Goal: Transaction & Acquisition: Purchase product/service

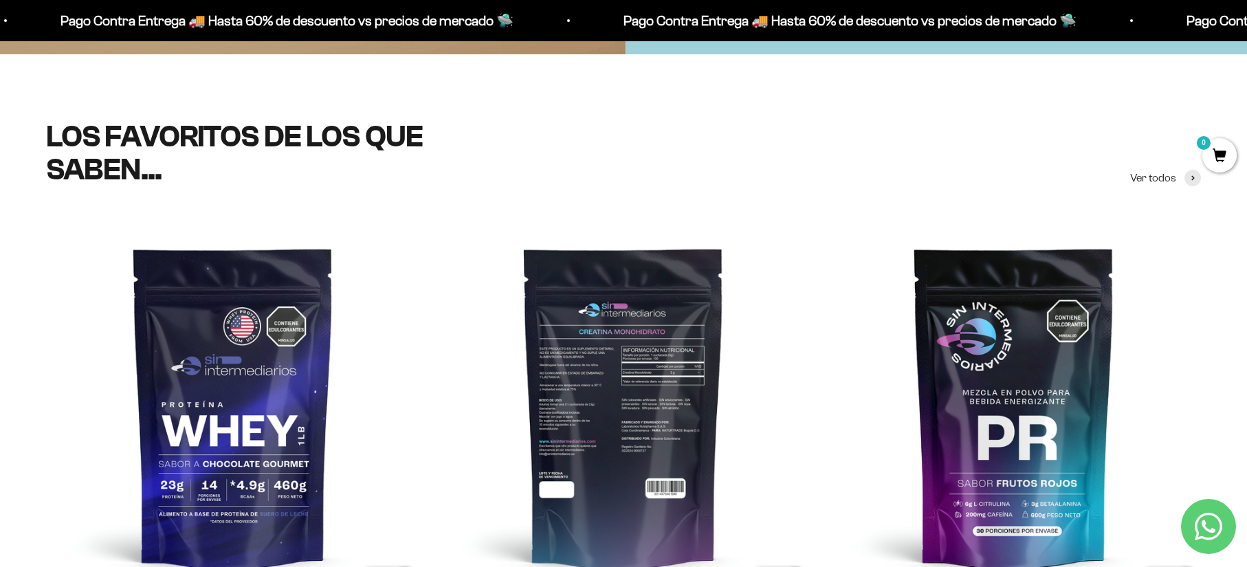
scroll to position [619, 0]
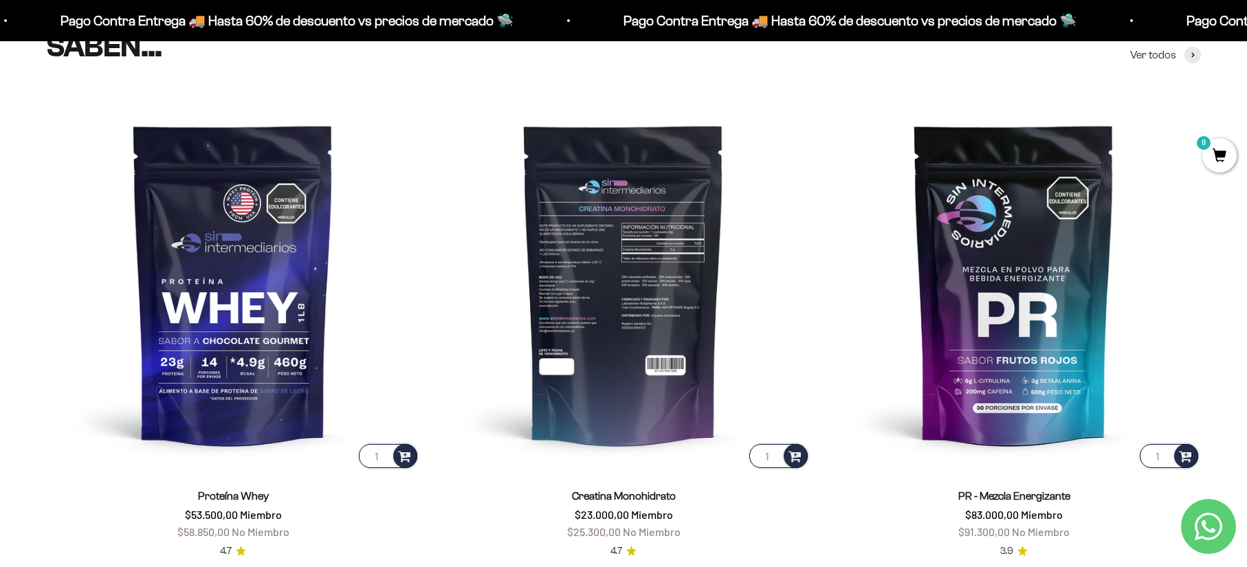
click at [614, 278] on img at bounding box center [624, 284] width 374 height 374
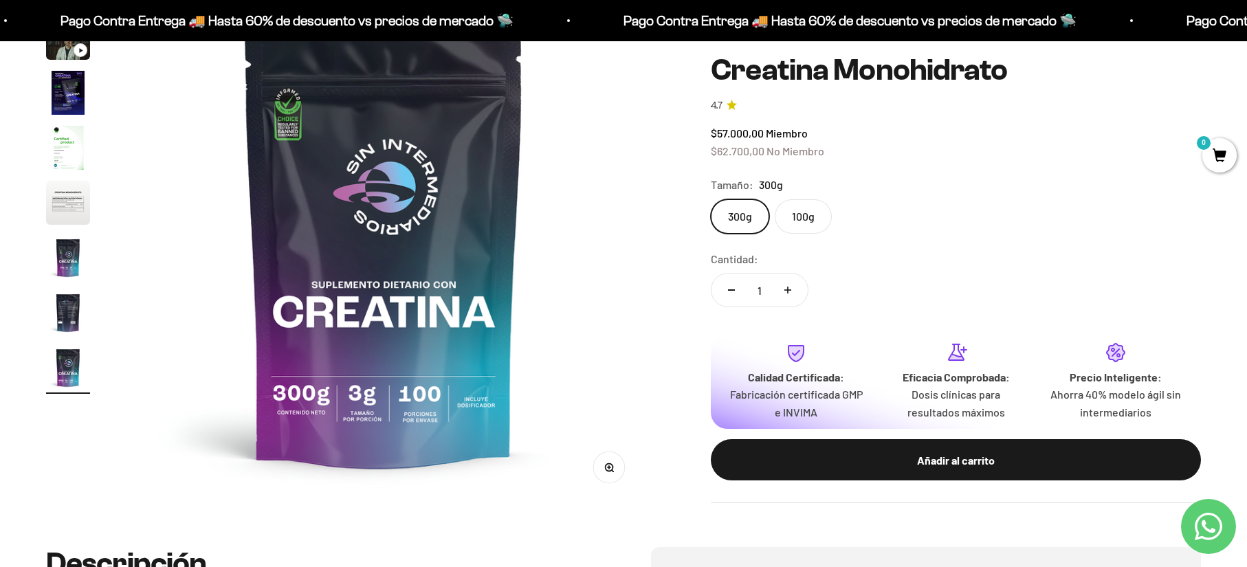
click at [76, 132] on img "Ir al artículo 5" at bounding box center [68, 148] width 44 height 44
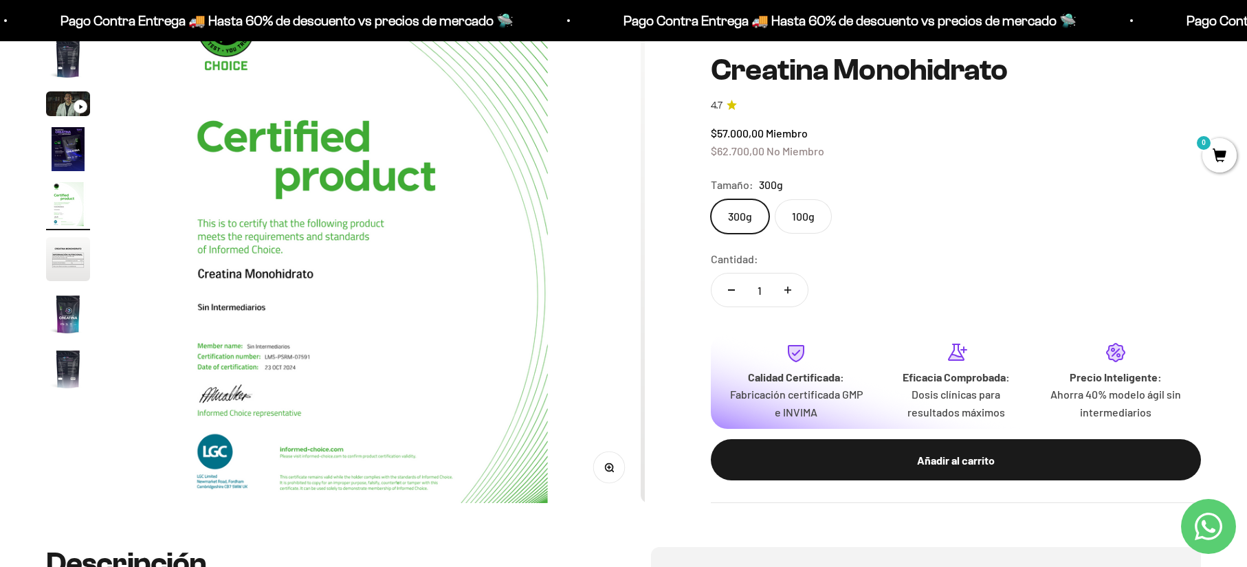
scroll to position [0, 2154]
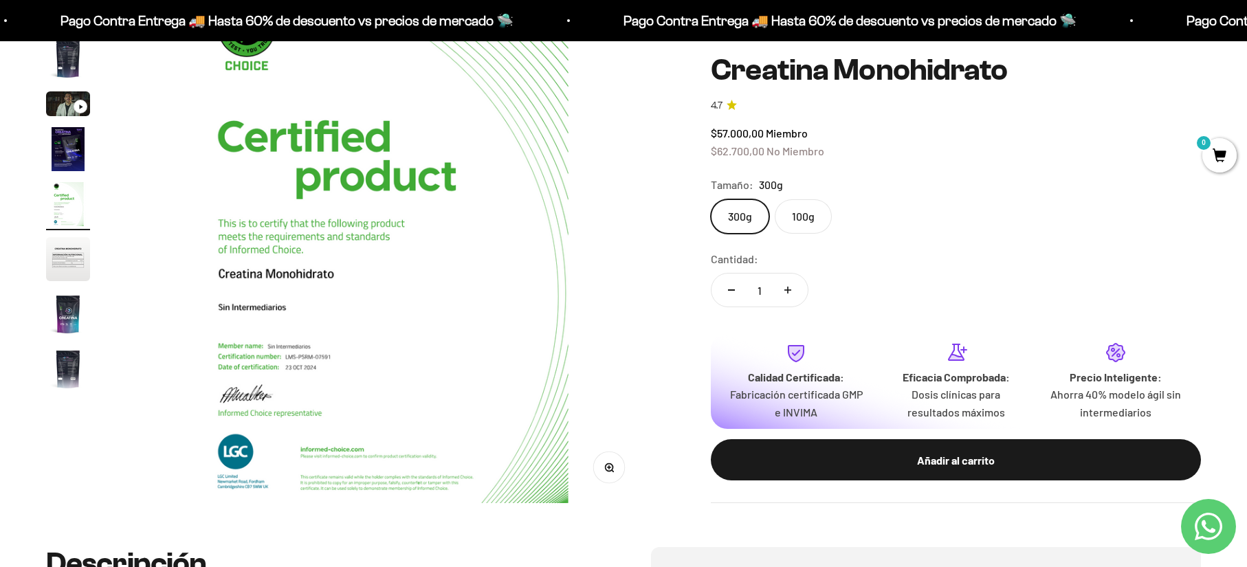
click at [63, 271] on img "Ir al artículo 6" at bounding box center [68, 259] width 44 height 44
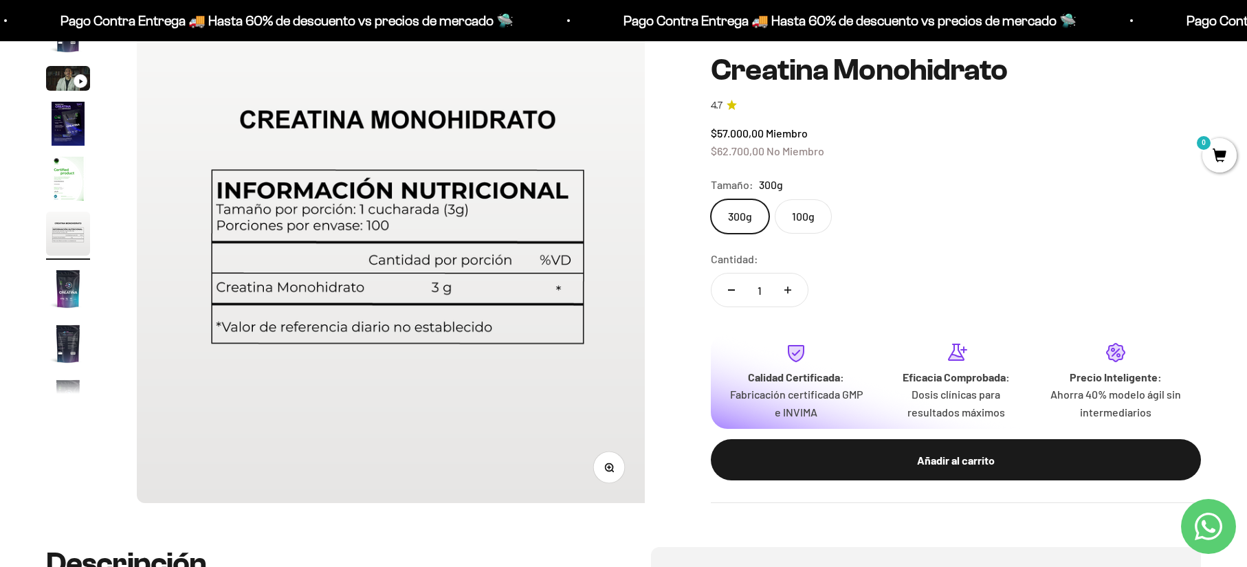
scroll to position [0, 2692]
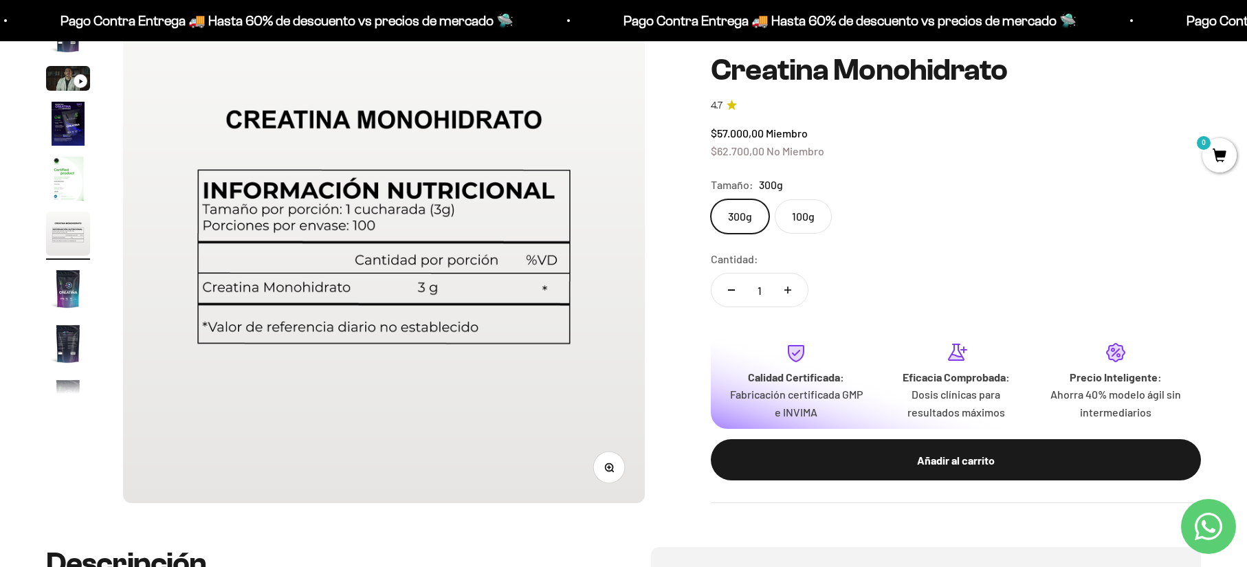
click at [802, 221] on label "100g" at bounding box center [803, 216] width 57 height 34
click at [711, 199] on input "100g" at bounding box center [710, 199] width 1 height 1
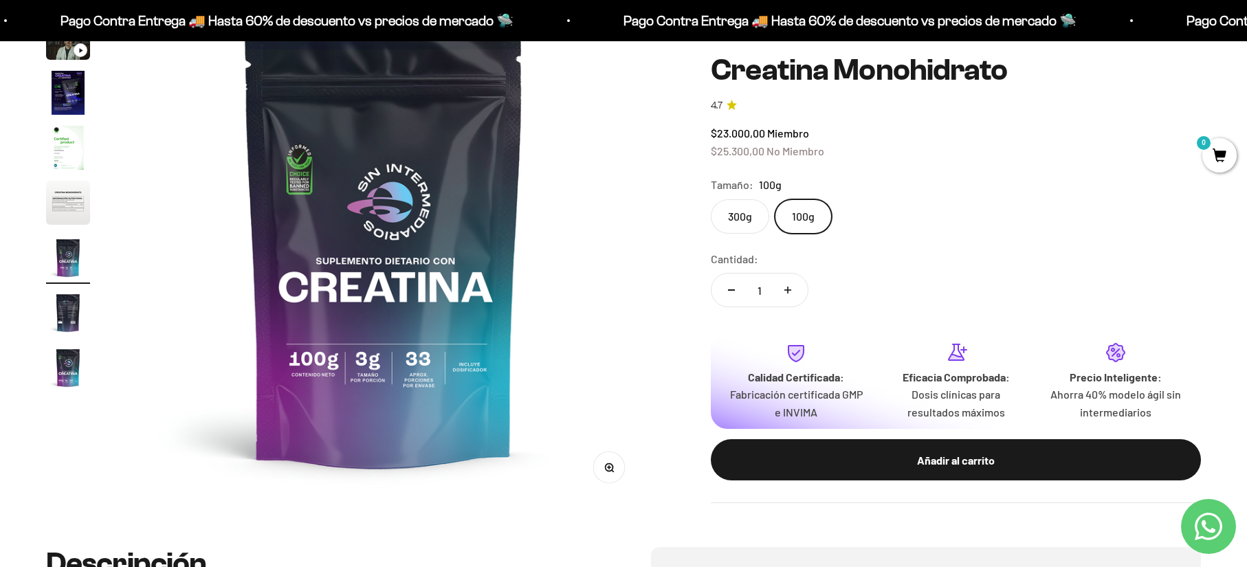
click at [754, 206] on label "300g" at bounding box center [740, 216] width 58 height 34
click at [711, 199] on input "300g" at bounding box center [710, 199] width 1 height 1
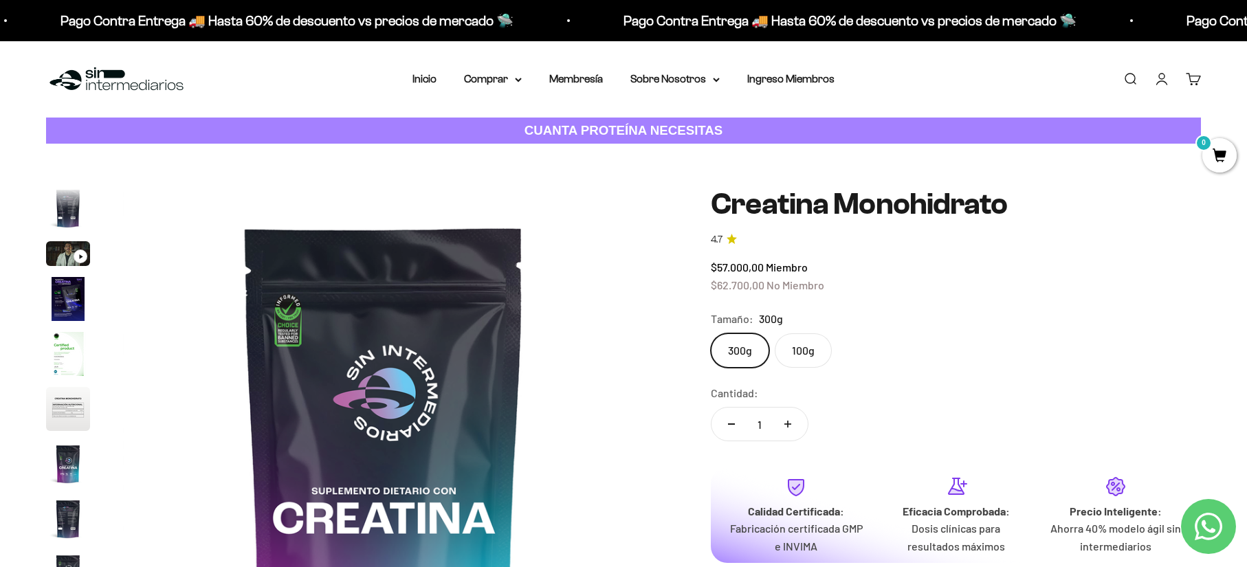
click at [67, 247] on img "Ir al artículo 3" at bounding box center [68, 253] width 44 height 25
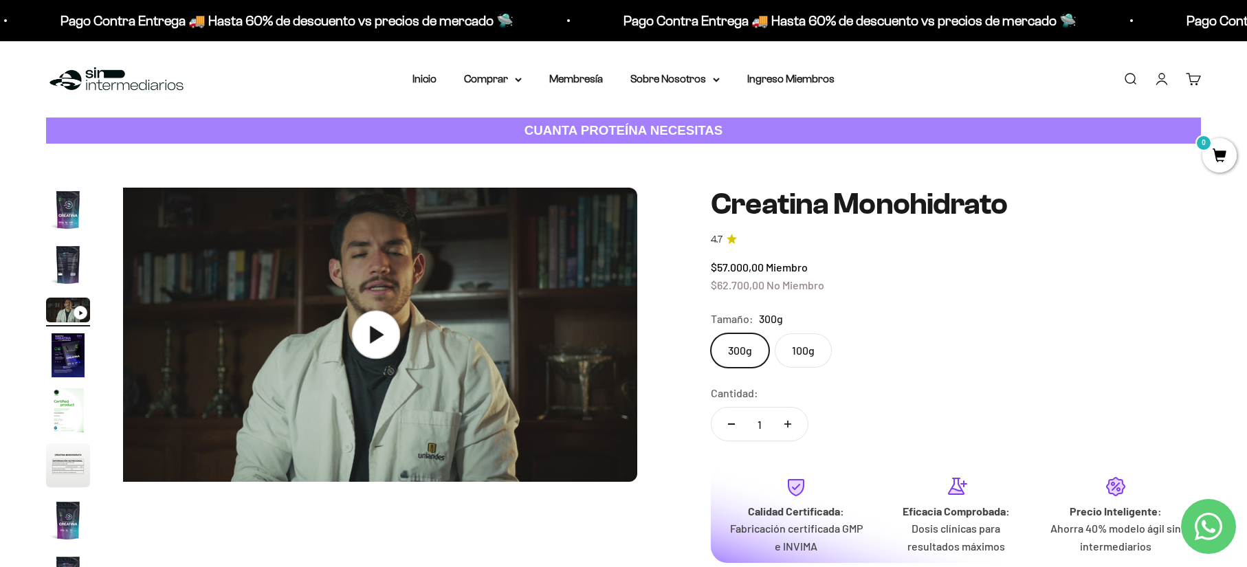
scroll to position [0, 1077]
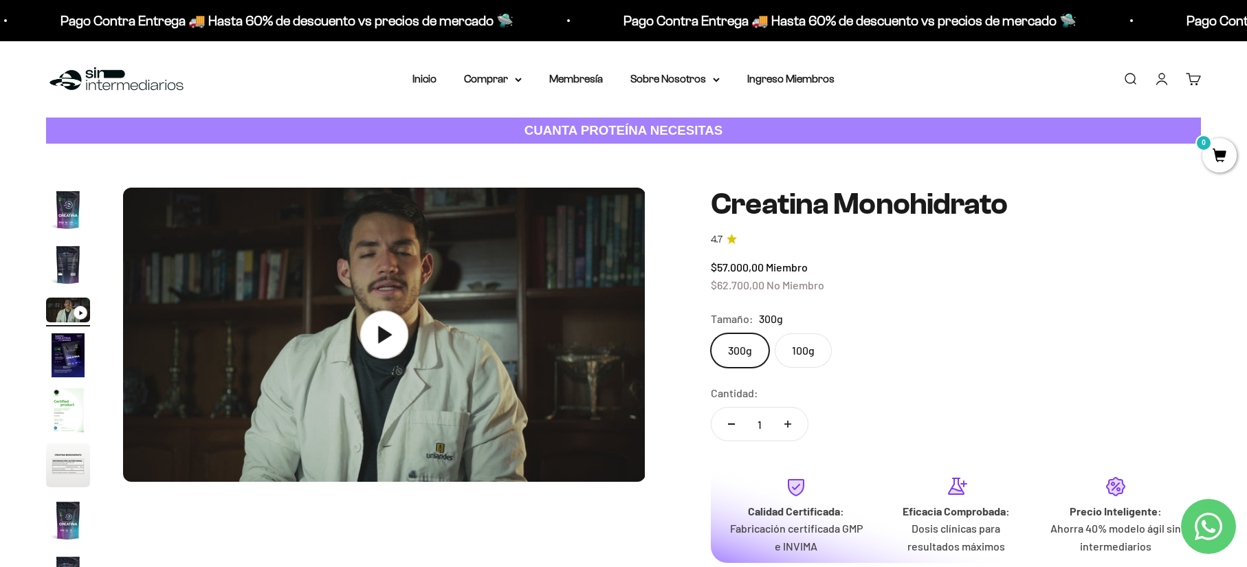
click at [391, 333] on icon at bounding box center [384, 335] width 48 height 48
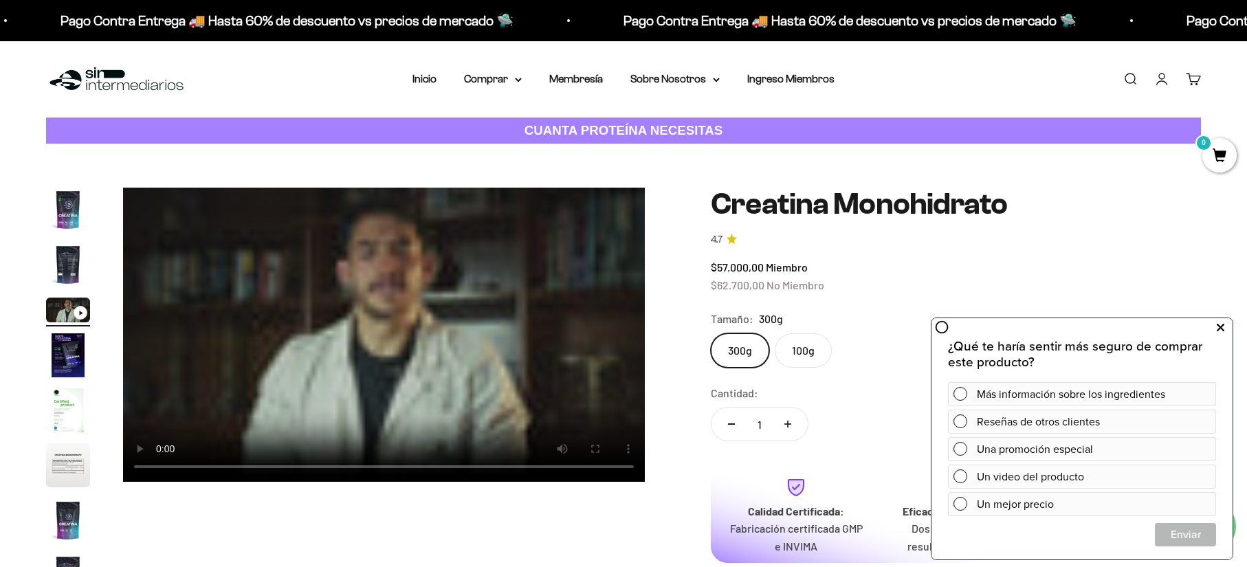
click at [1222, 328] on icon at bounding box center [1221, 328] width 8 height 18
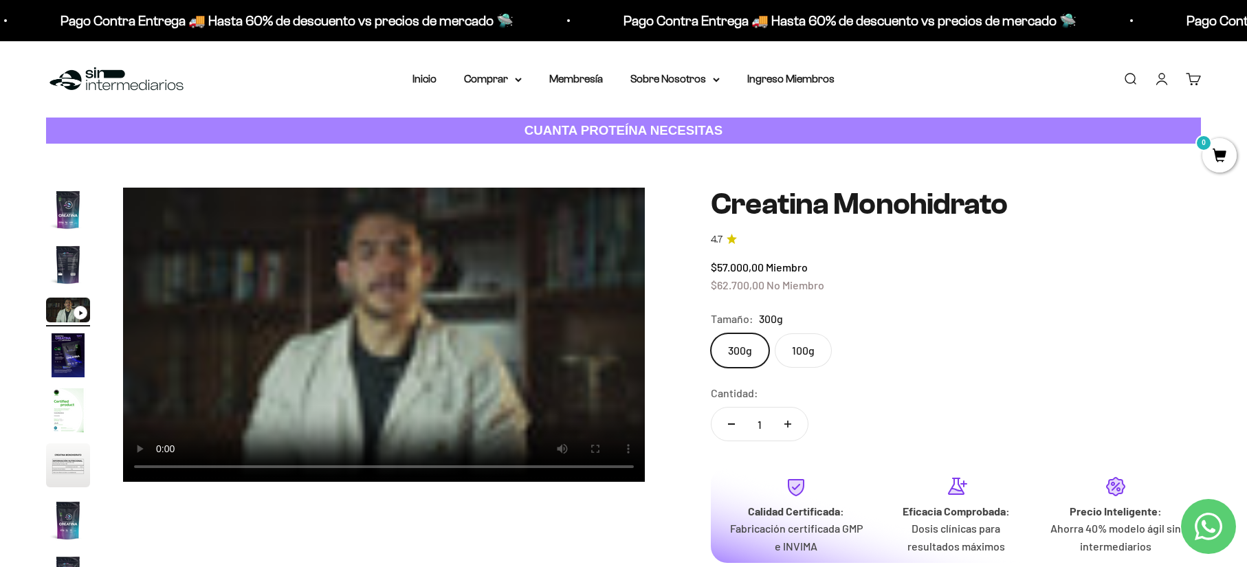
click at [365, 316] on video "Creatina Monohidrato" at bounding box center [384, 335] width 522 height 294
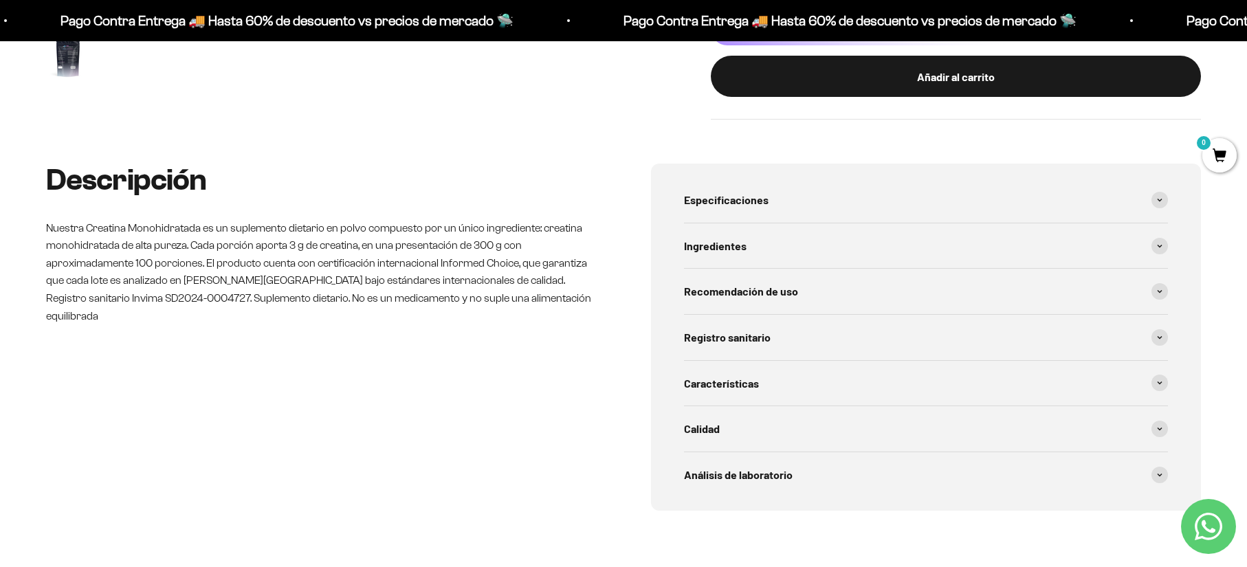
scroll to position [0, 0]
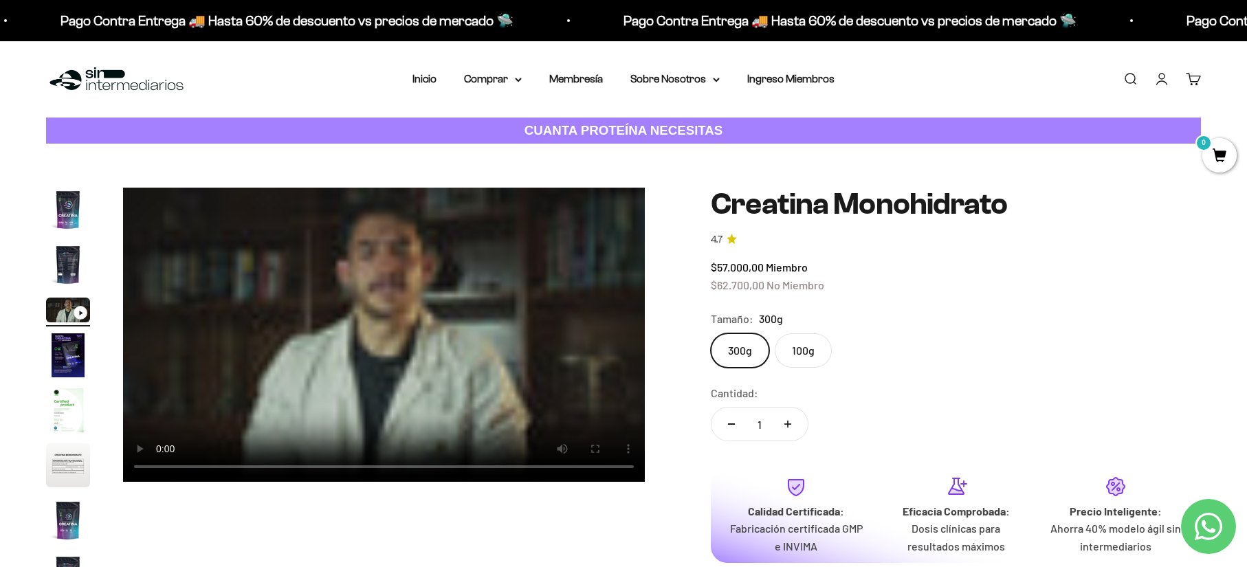
click at [383, 318] on video "Creatina Monohidrato" at bounding box center [384, 335] width 522 height 294
drag, startPoint x: 573, startPoint y: 335, endPoint x: 537, endPoint y: 336, distance: 36.5
click at [568, 335] on video "Creatina Monohidrato" at bounding box center [384, 335] width 522 height 294
click at [341, 358] on video "Creatina Monohidrato" at bounding box center [384, 335] width 522 height 294
click at [340, 358] on video "Creatina Monohidrato" at bounding box center [384, 335] width 522 height 294
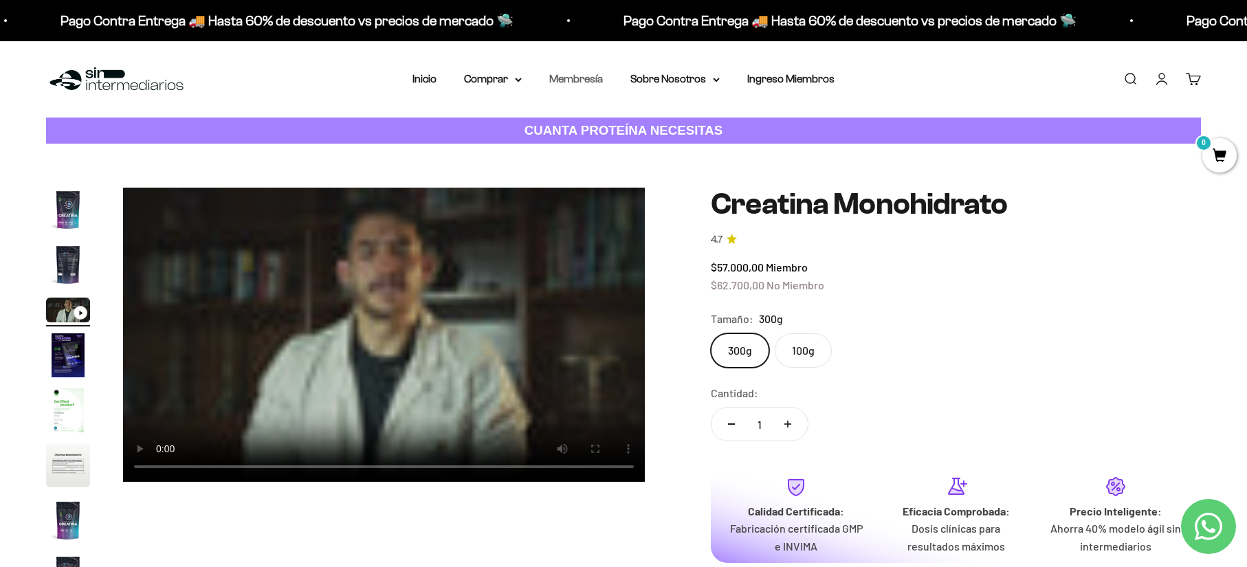
click at [586, 80] on link "Membresía" at bounding box center [576, 79] width 54 height 12
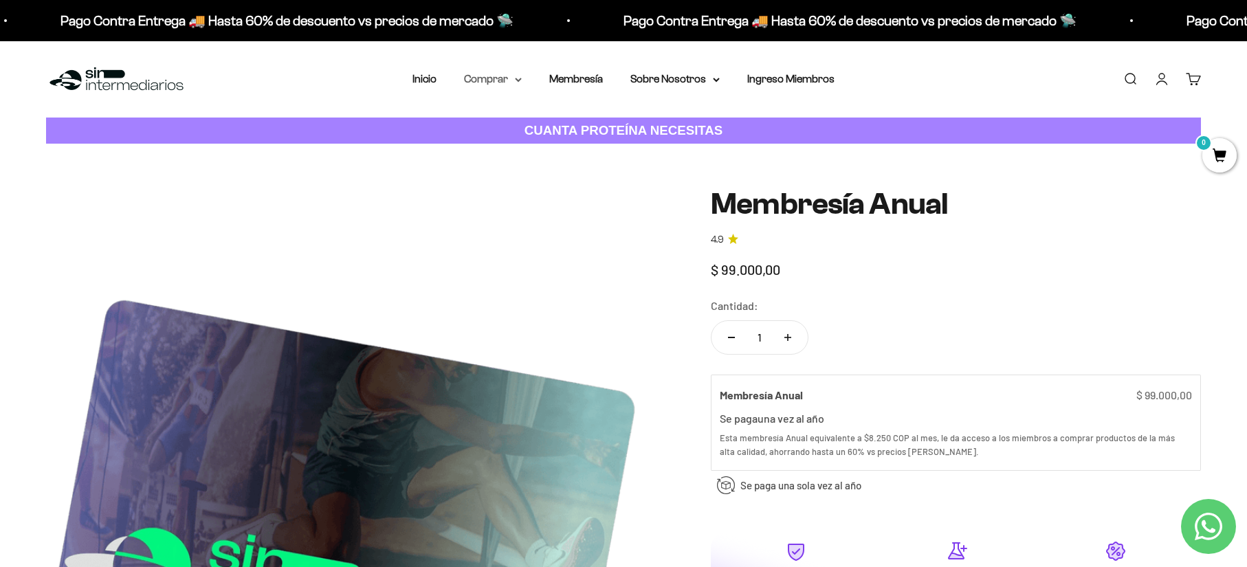
click at [511, 80] on summary "Comprar" at bounding box center [493, 79] width 58 height 18
click at [507, 120] on span "Proteínas" at bounding box center [495, 123] width 46 height 12
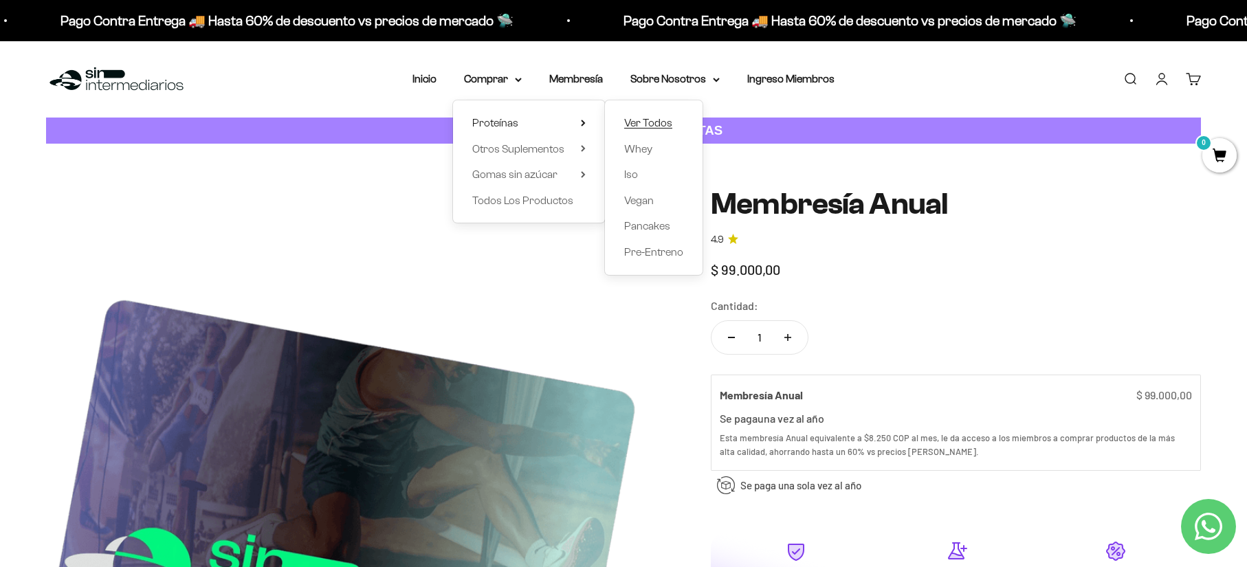
click at [648, 121] on span "Ver Todos" at bounding box center [648, 123] width 48 height 12
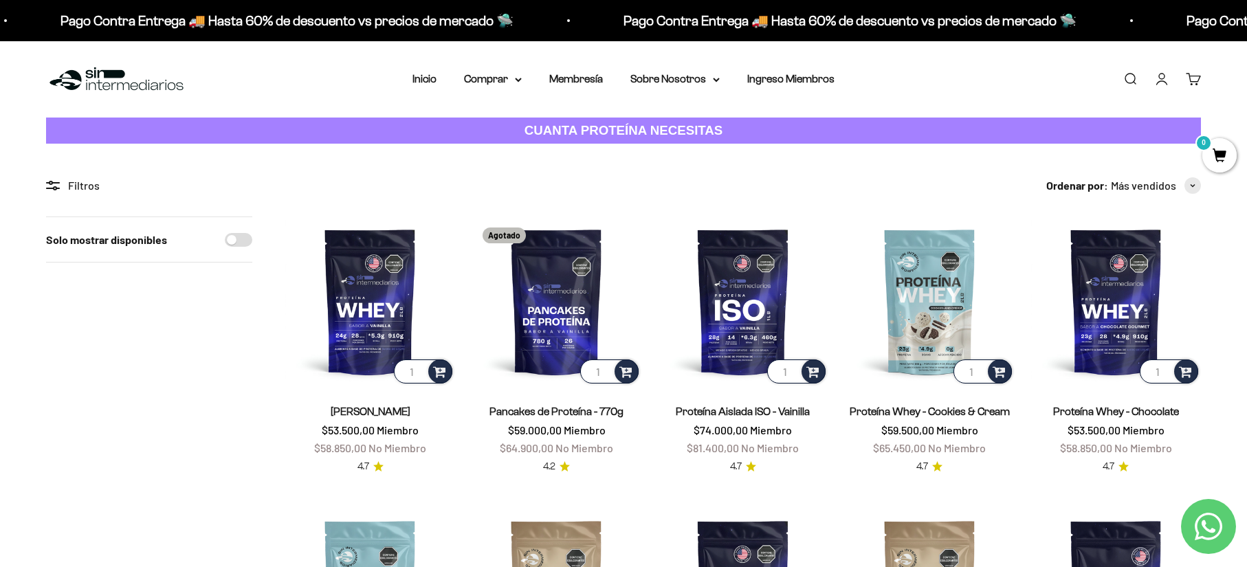
scroll to position [206, 0]
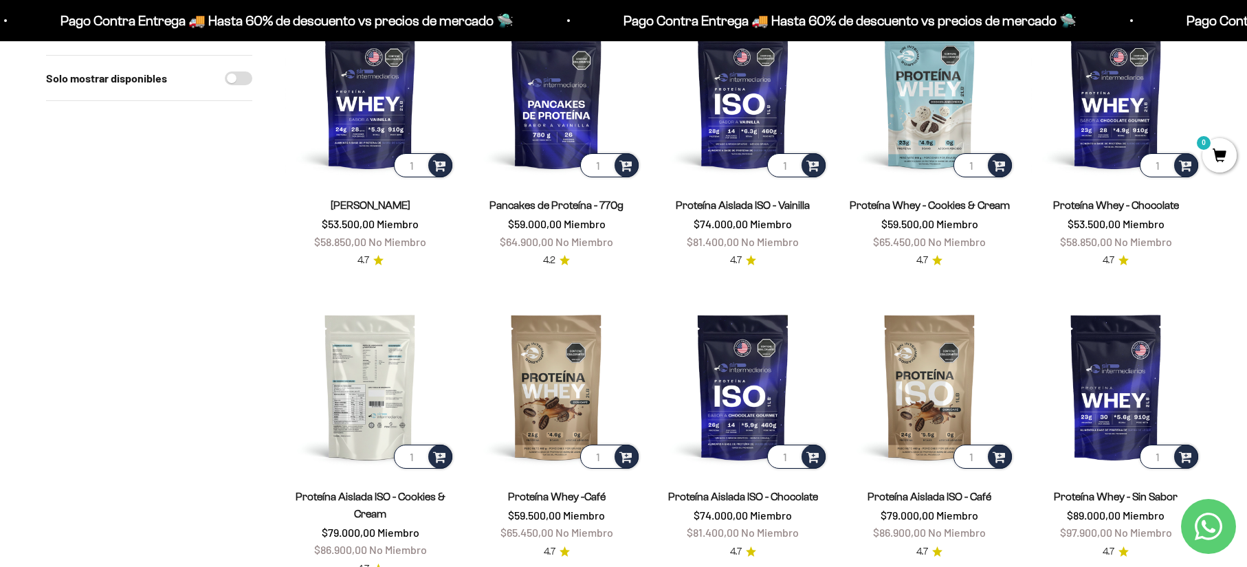
click at [360, 376] on img at bounding box center [370, 387] width 170 height 170
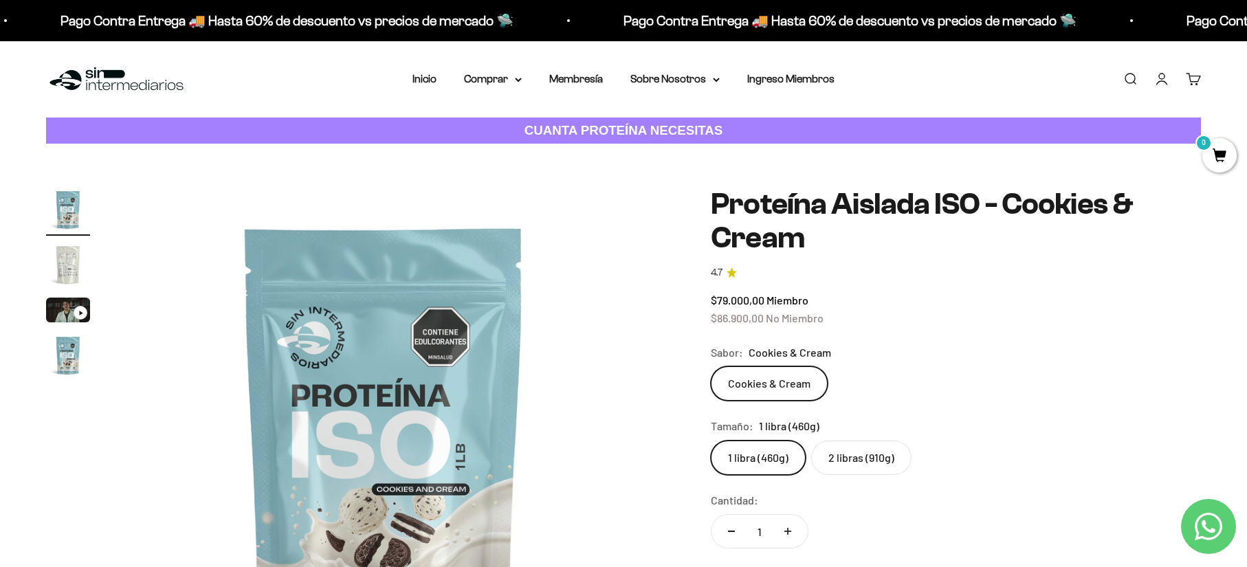
click at [50, 300] on img "Ir al artículo 3" at bounding box center [68, 310] width 44 height 25
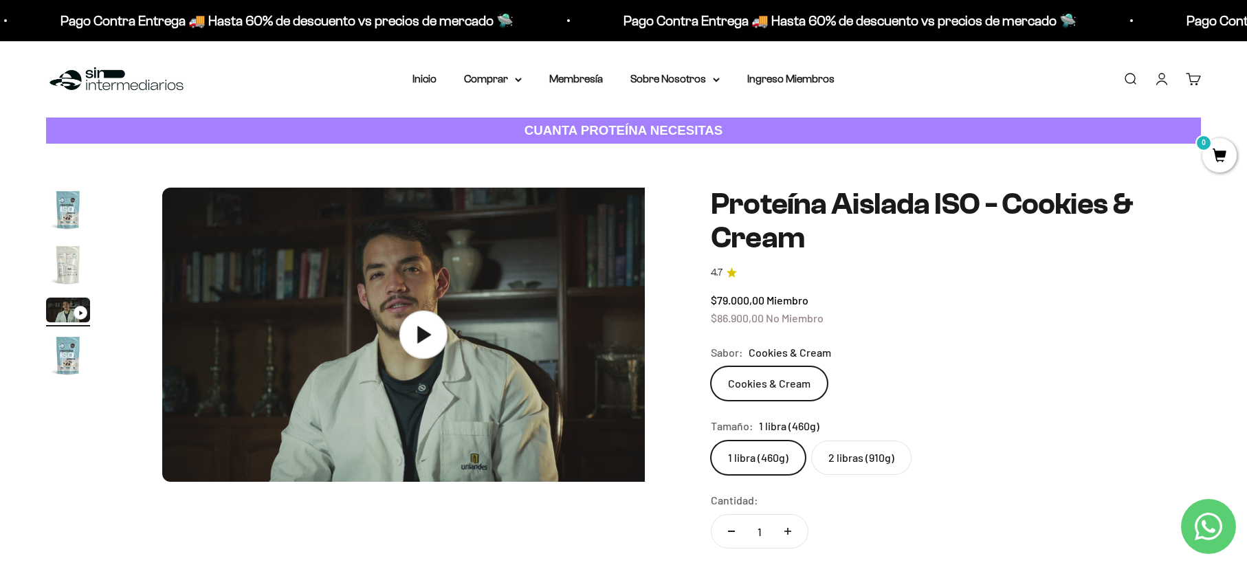
scroll to position [0, 1077]
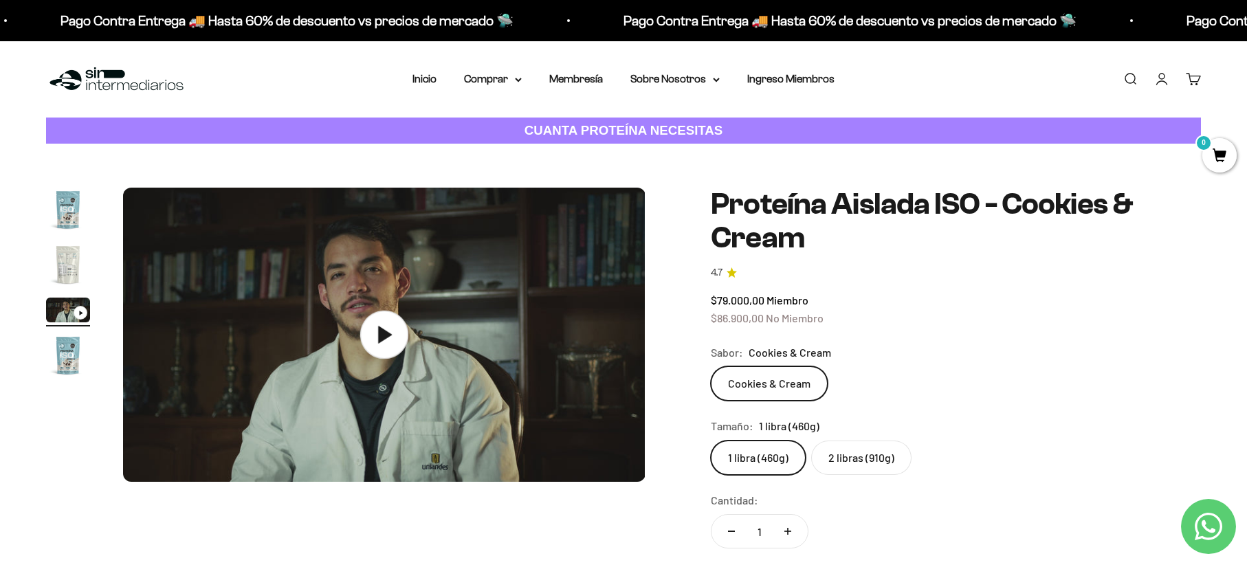
drag, startPoint x: 522, startPoint y: 340, endPoint x: 413, endPoint y: 342, distance: 109.3
click at [521, 340] on img at bounding box center [384, 335] width 522 height 294
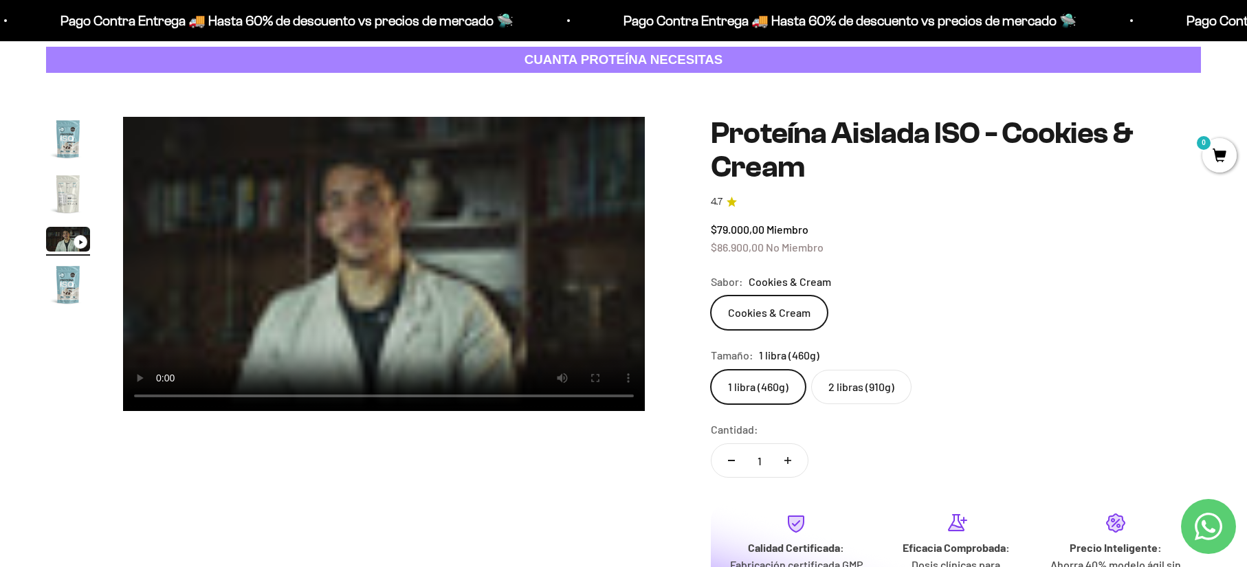
scroll to position [0, 0]
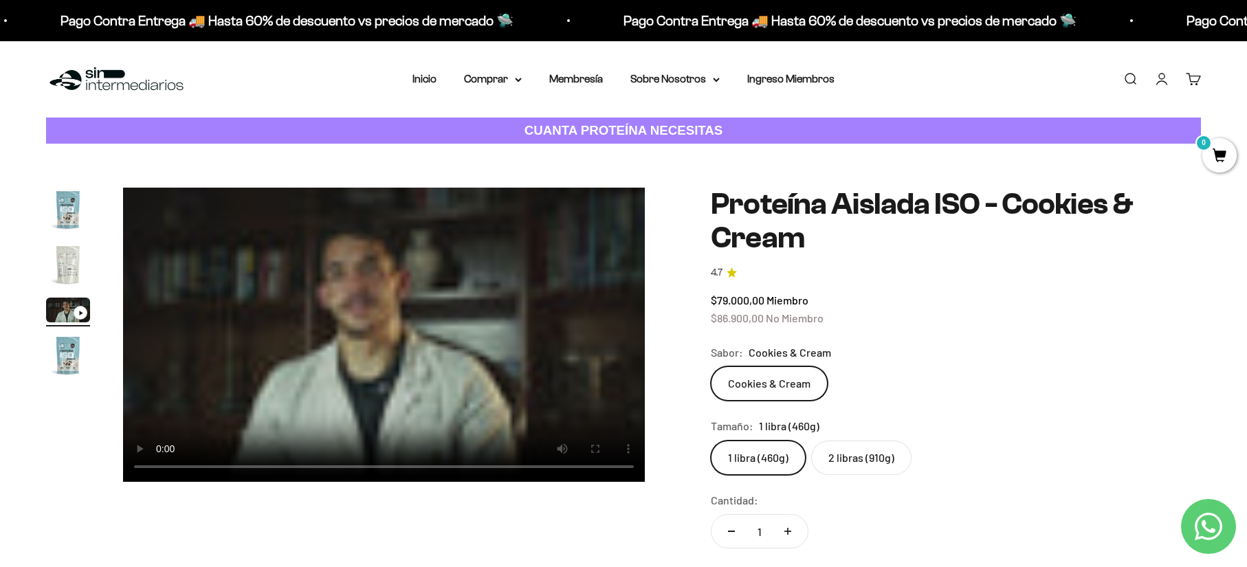
click at [311, 336] on video "Proteína Aislada ISO - Cookies & Cream" at bounding box center [384, 335] width 522 height 294
click at [364, 356] on video "Proteína Aislada ISO - Cookies & Cream" at bounding box center [384, 335] width 522 height 294
click at [318, 361] on video "Proteína Aislada ISO - Cookies & Cream" at bounding box center [384, 335] width 522 height 294
click at [360, 328] on video "Proteína Aislada ISO - Cookies & Cream" at bounding box center [384, 335] width 522 height 294
click at [310, 321] on video "Proteína Aislada ISO - Cookies & Cream" at bounding box center [384, 335] width 522 height 294
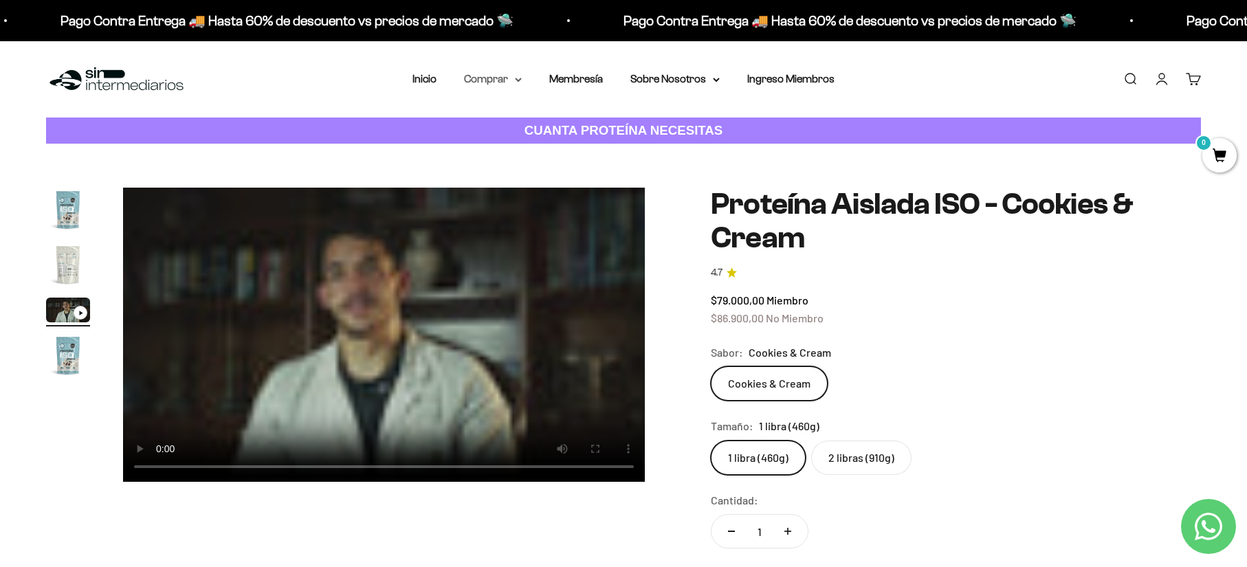
click at [490, 83] on summary "Comprar" at bounding box center [493, 79] width 58 height 18
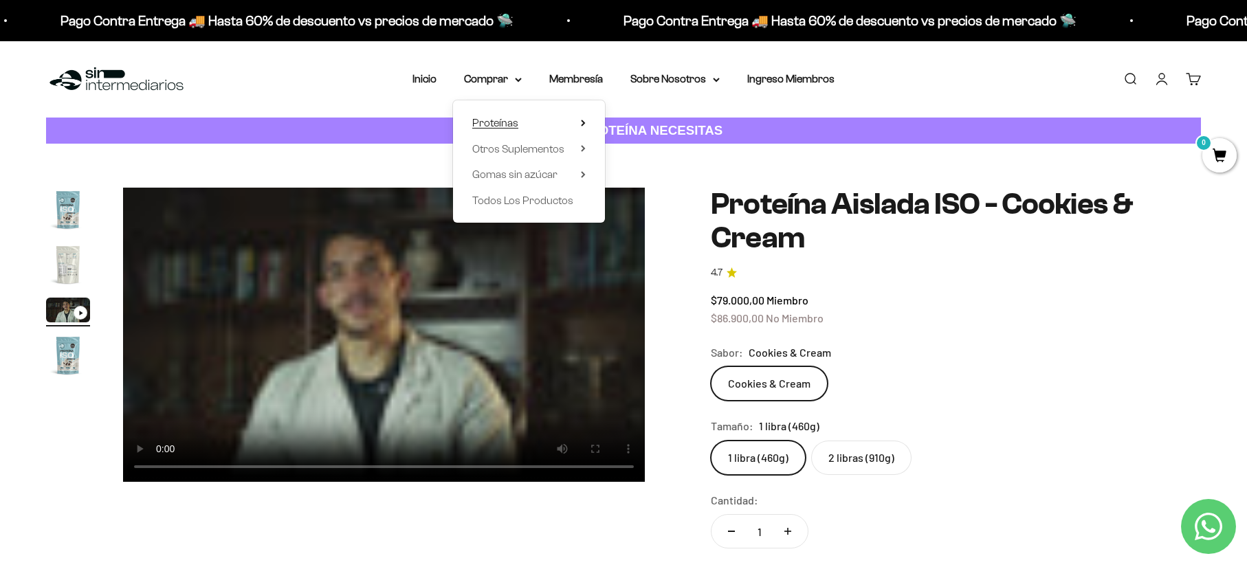
click at [514, 120] on span "Proteínas" at bounding box center [495, 123] width 46 height 12
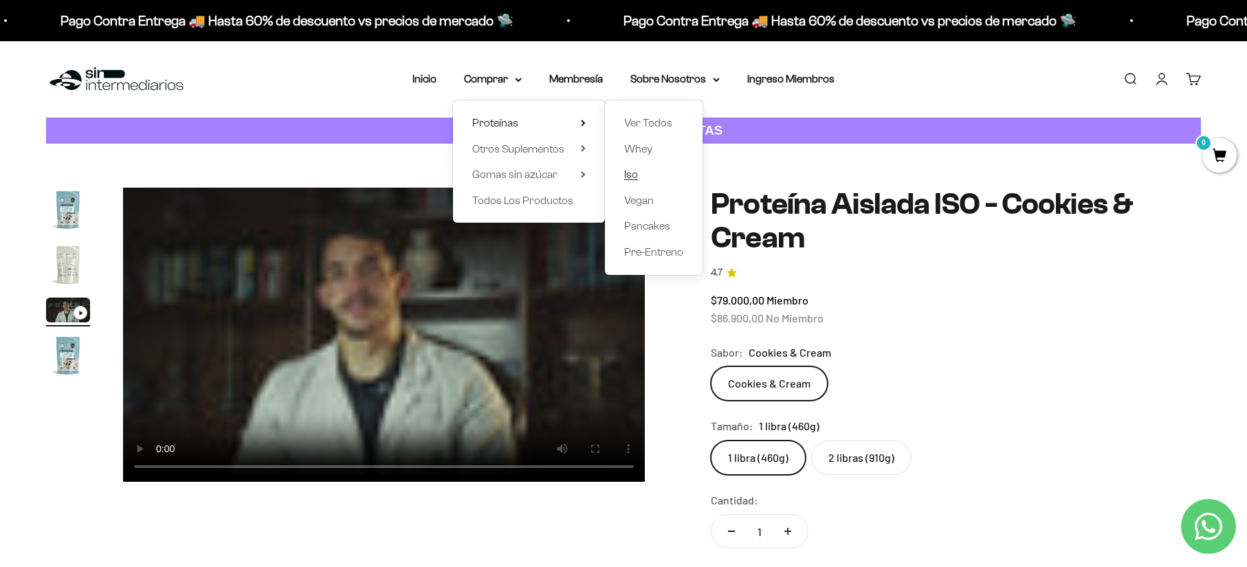
click at [630, 180] on span "Iso" at bounding box center [631, 174] width 14 height 12
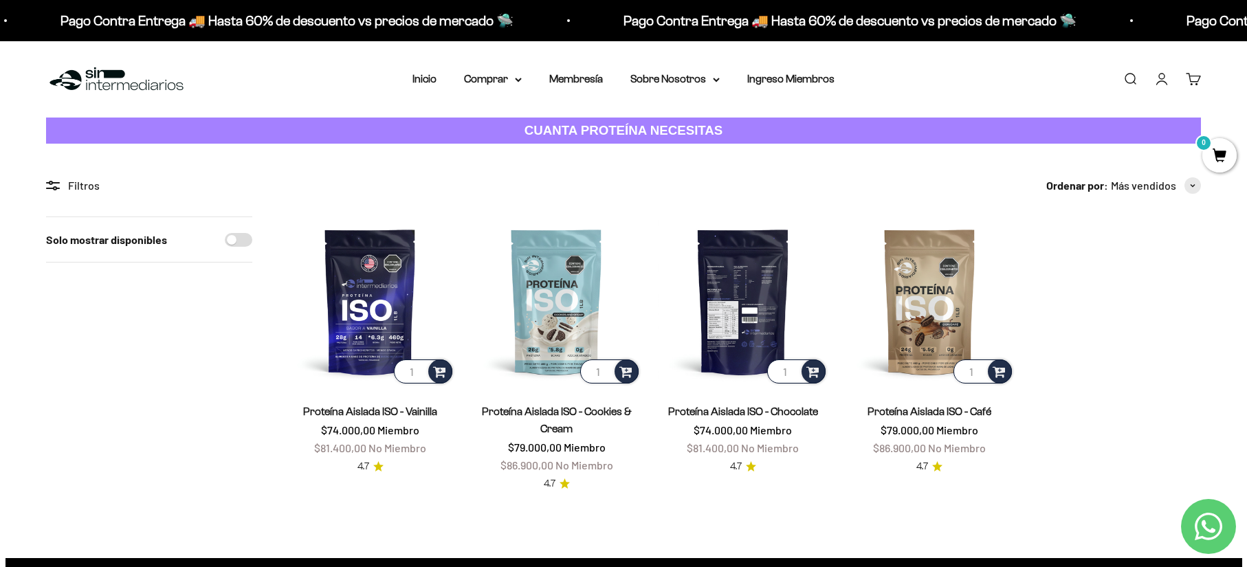
click at [750, 316] on img at bounding box center [743, 302] width 170 height 170
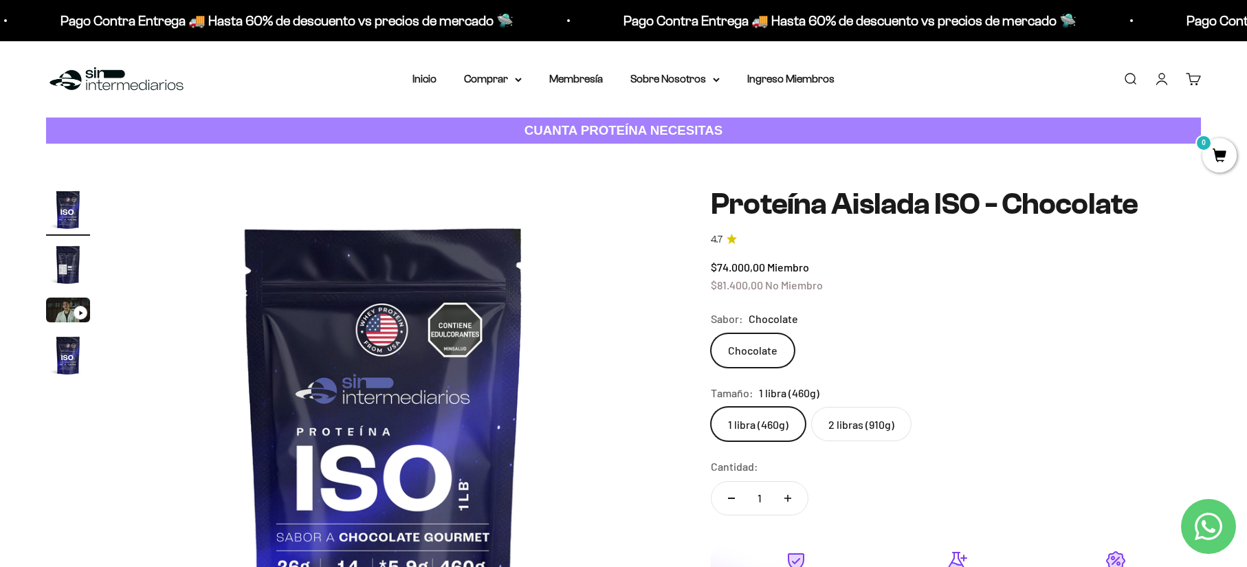
click at [868, 428] on label "2 libras (910g)" at bounding box center [861, 424] width 100 height 34
click at [711, 407] on input "2 libras (910g)" at bounding box center [710, 406] width 1 height 1
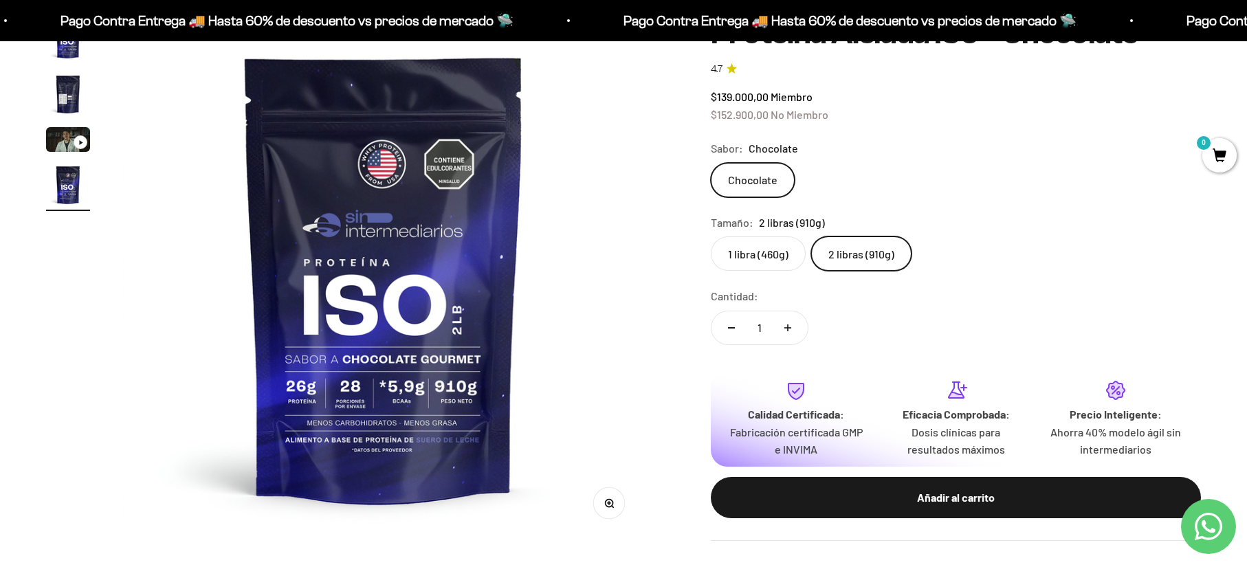
scroll to position [206, 0]
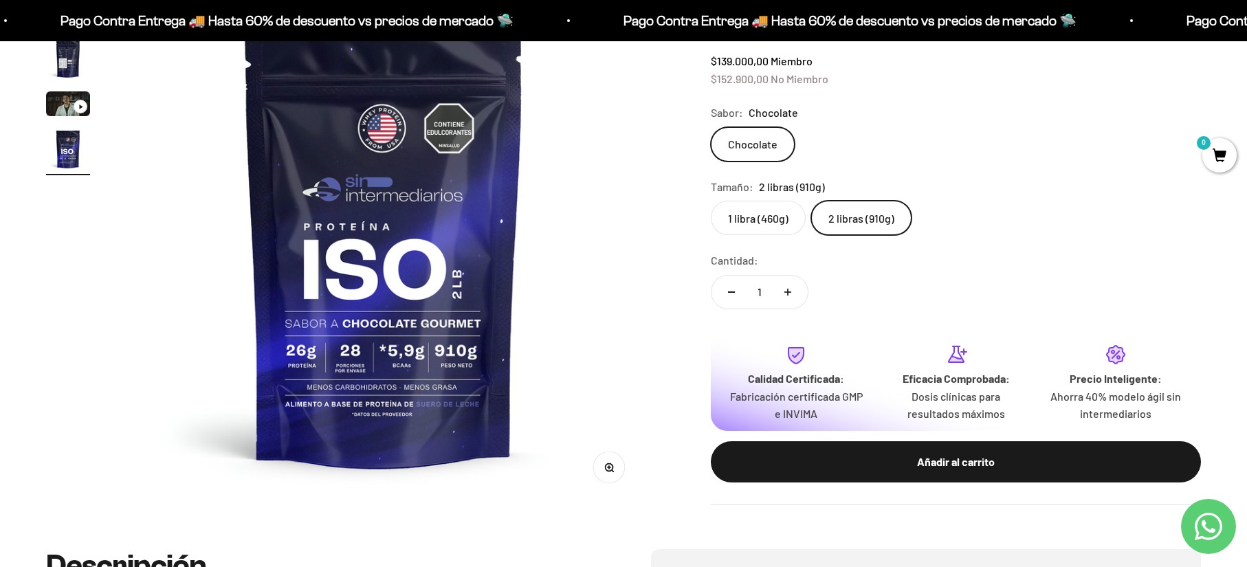
click at [729, 223] on label "1 libra (460g)" at bounding box center [758, 218] width 95 height 34
click at [711, 201] on input "1 libra (460g)" at bounding box center [710, 200] width 1 height 1
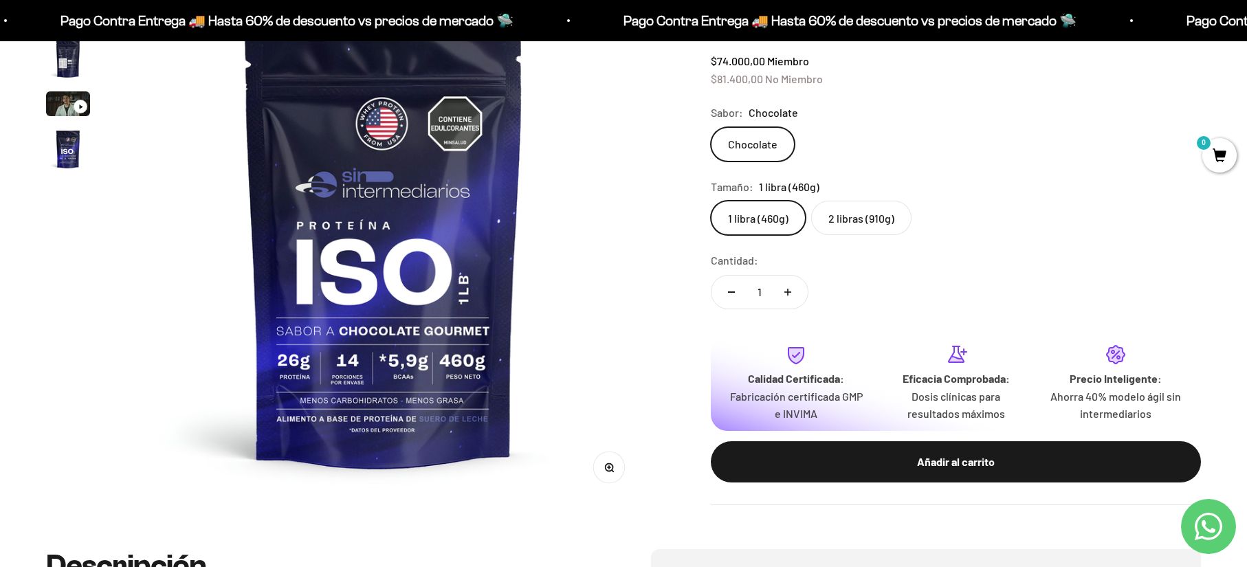
click at [845, 212] on label "2 libras (910g)" at bounding box center [861, 218] width 100 height 34
click at [711, 201] on input "2 libras (910g)" at bounding box center [710, 200] width 1 height 1
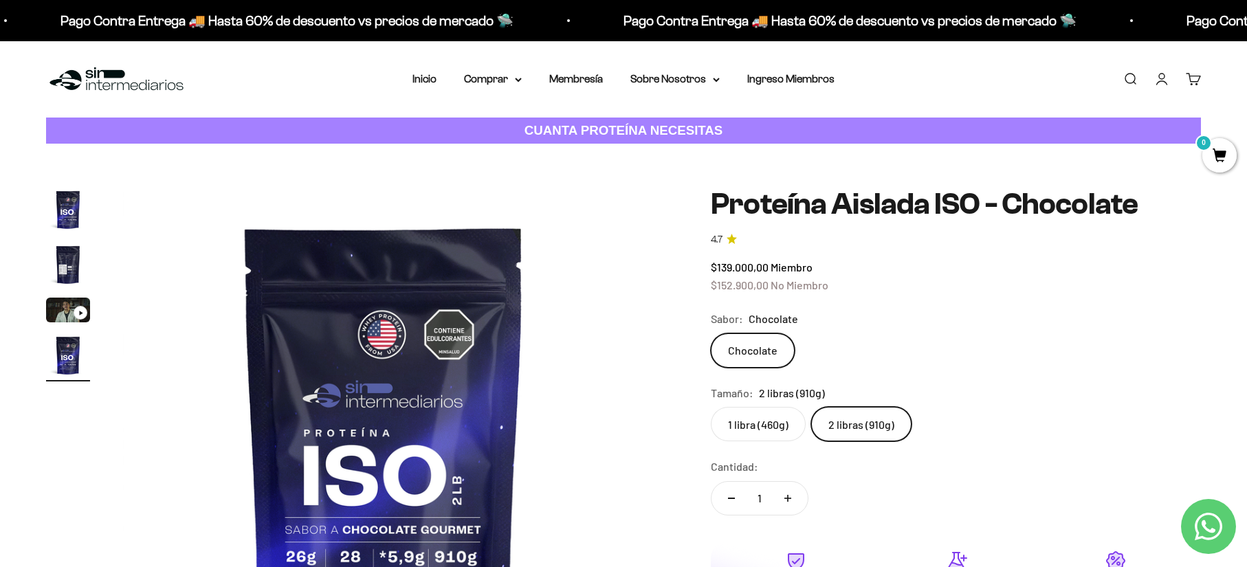
click at [69, 292] on page-dots at bounding box center [68, 285] width 44 height 194
click at [67, 307] on img "Ir al artículo 3" at bounding box center [68, 310] width 44 height 25
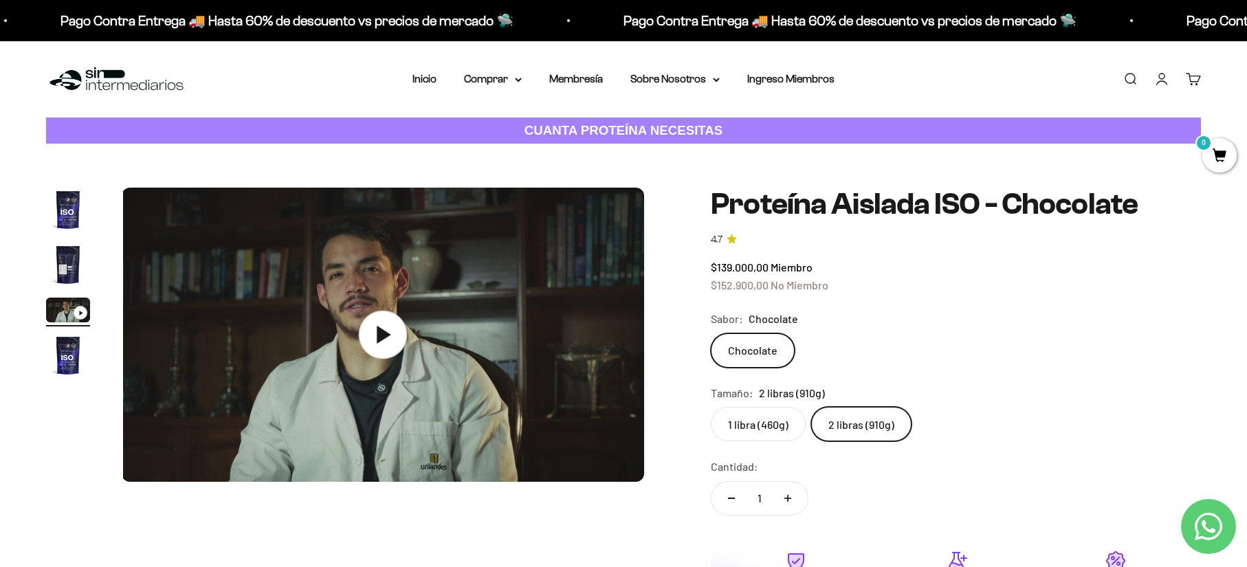
scroll to position [0, 1077]
click at [393, 331] on icon at bounding box center [384, 335] width 48 height 48
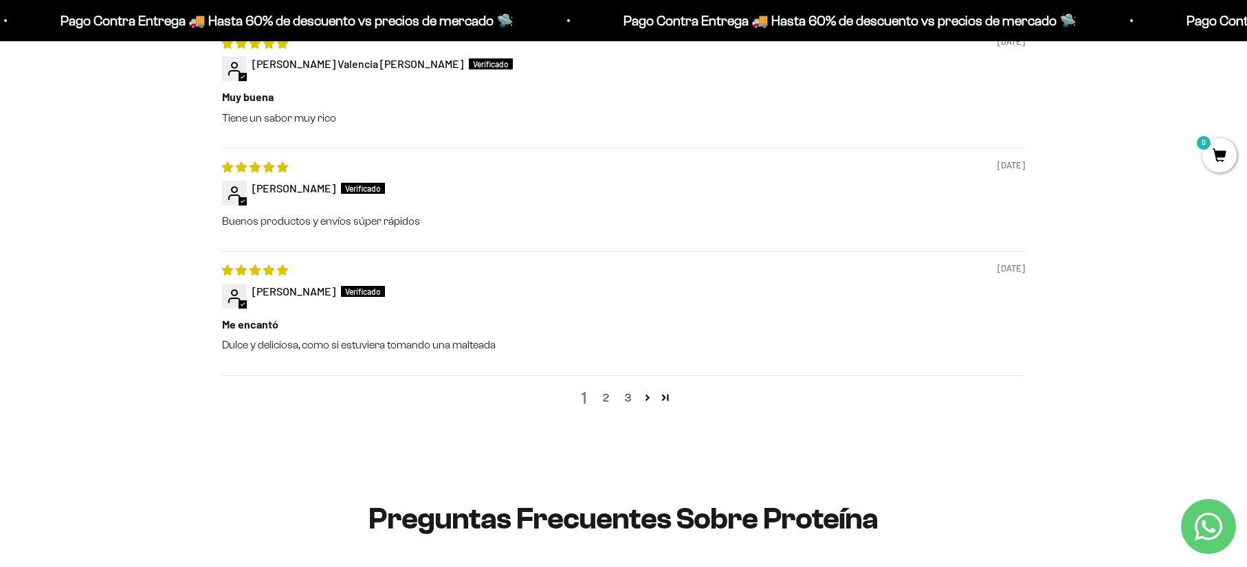
scroll to position [1650, 0]
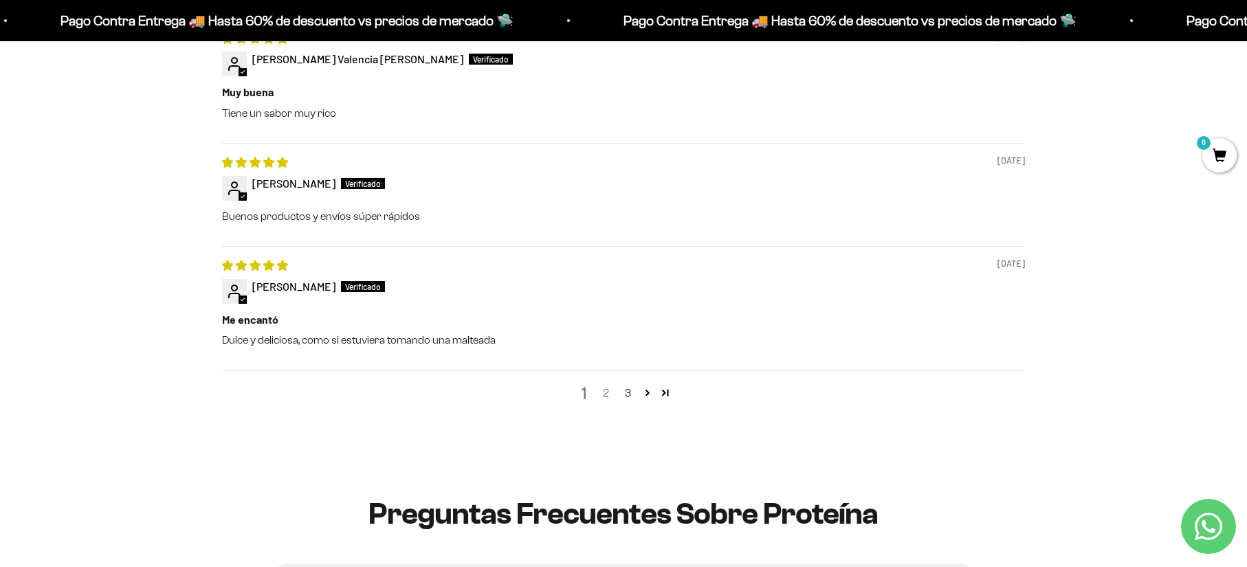
click at [605, 395] on link "2" at bounding box center [606, 393] width 22 height 17
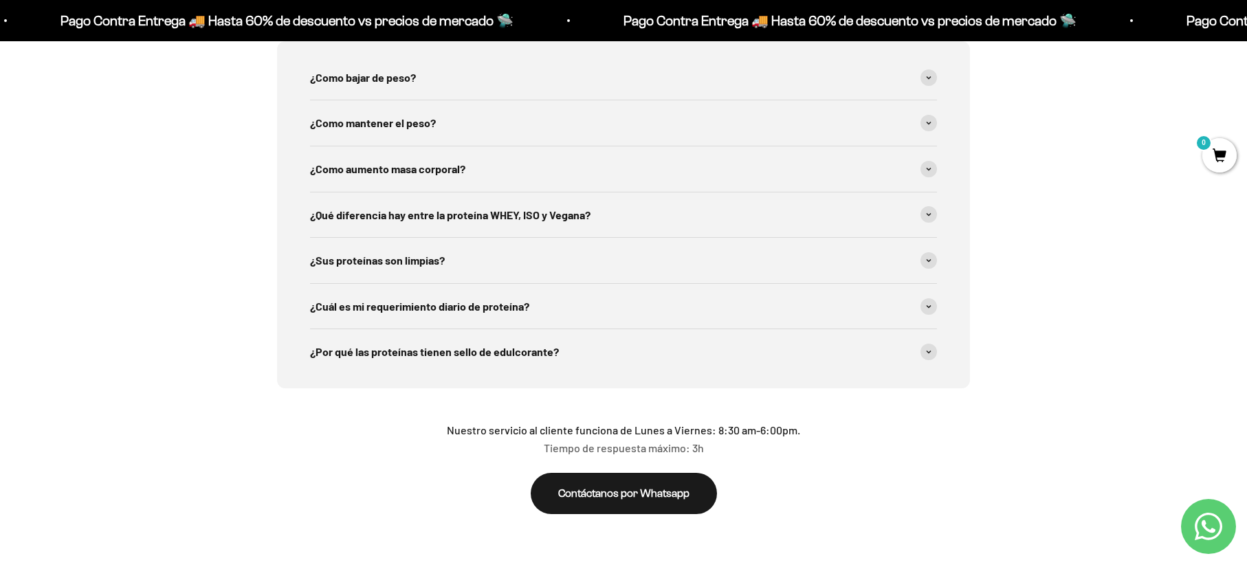
scroll to position [2039, 0]
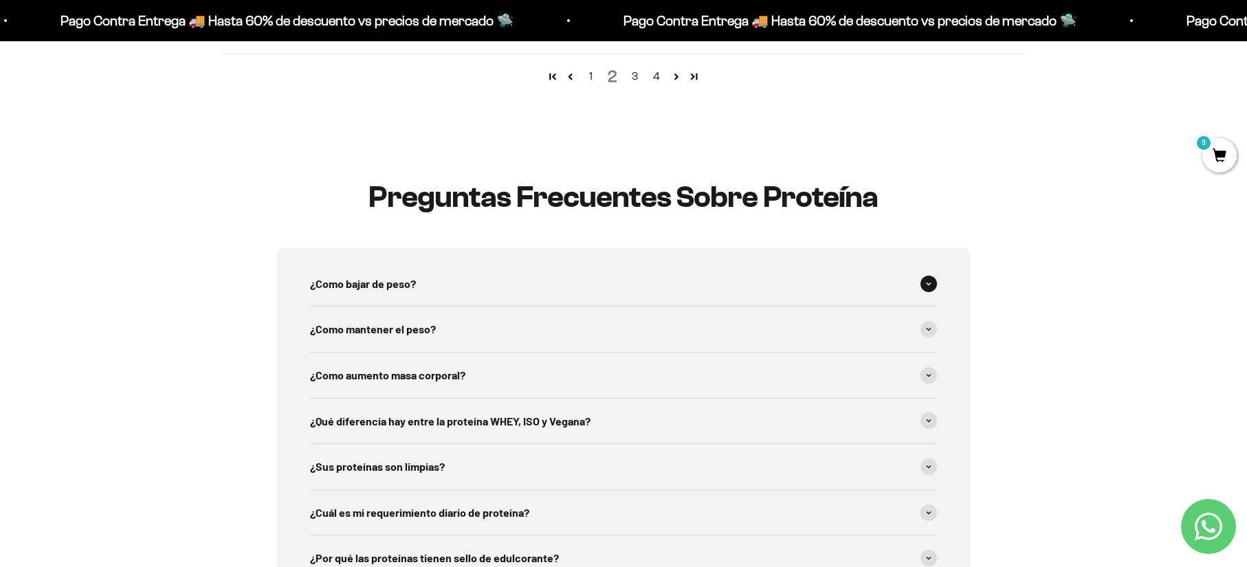
click at [377, 281] on span "¿Como bajar de peso?" at bounding box center [363, 284] width 106 height 18
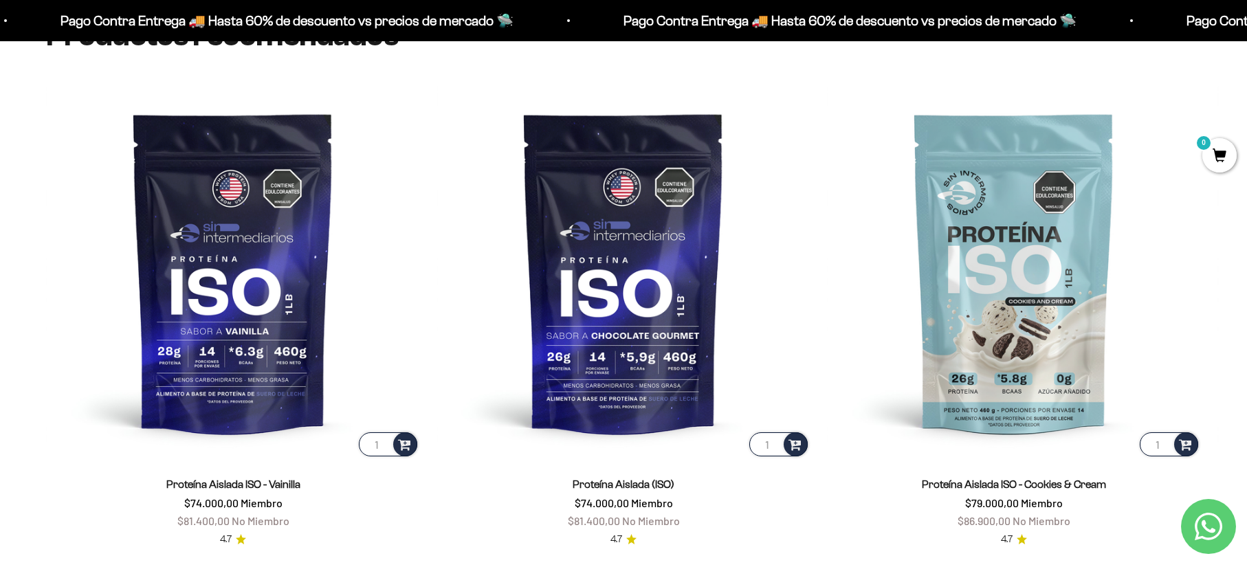
scroll to position [3156, 0]
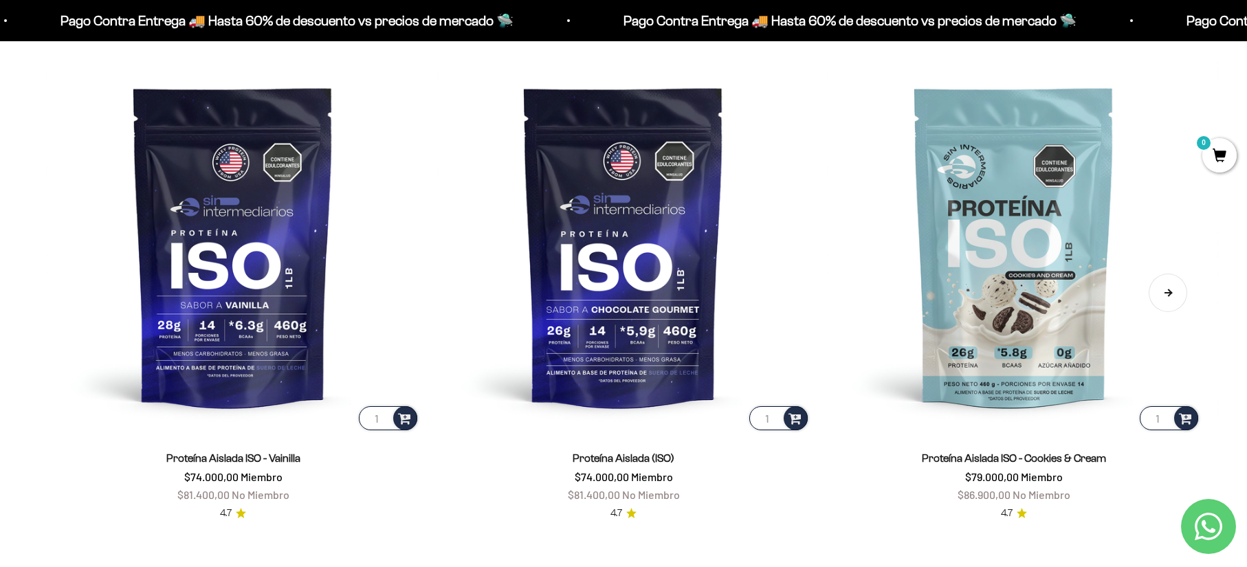
click at [1173, 281] on button "Siguiente" at bounding box center [1168, 293] width 39 height 39
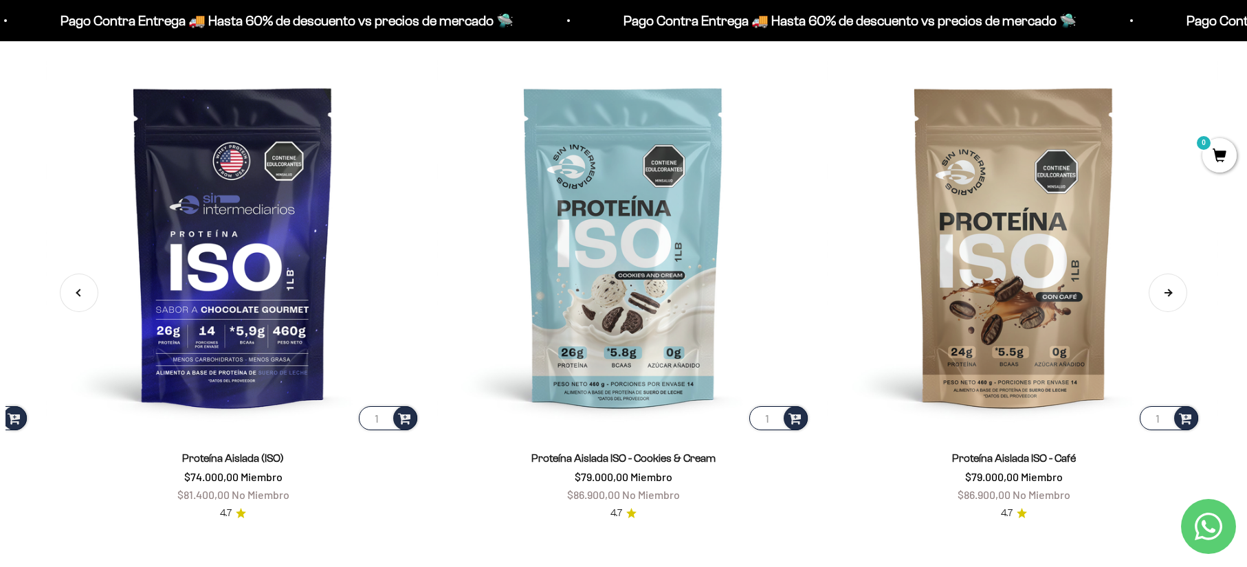
click at [1165, 292] on button "Siguiente" at bounding box center [1168, 293] width 39 height 39
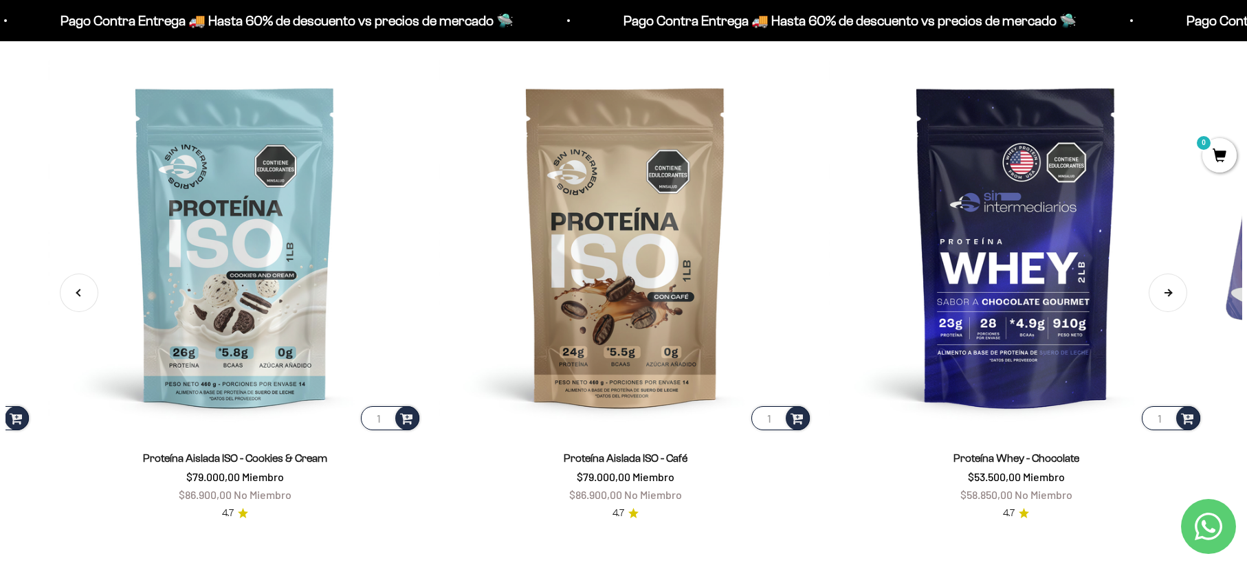
scroll to position [0, 781]
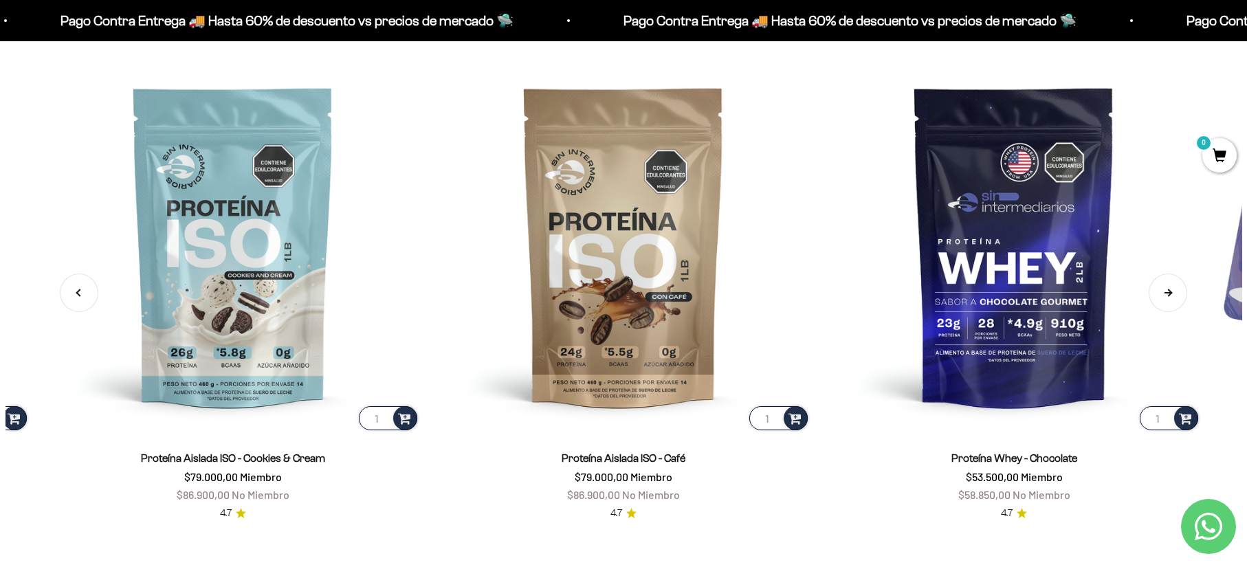
click at [1165, 292] on button "Siguiente" at bounding box center [1168, 293] width 39 height 39
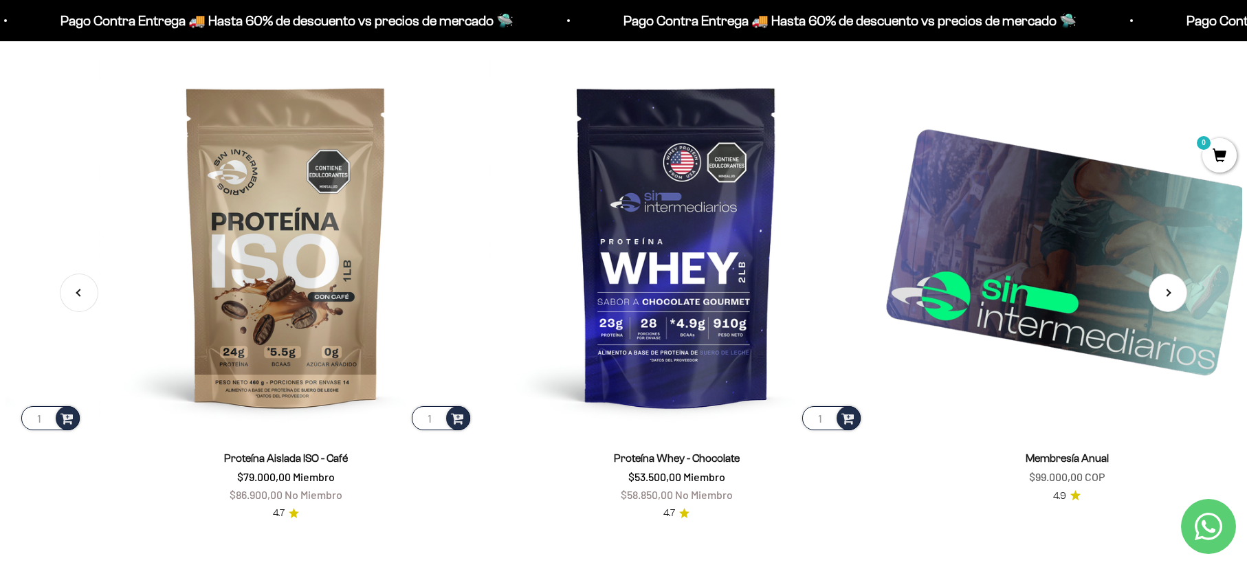
click at [1165, 292] on img at bounding box center [1067, 246] width 374 height 374
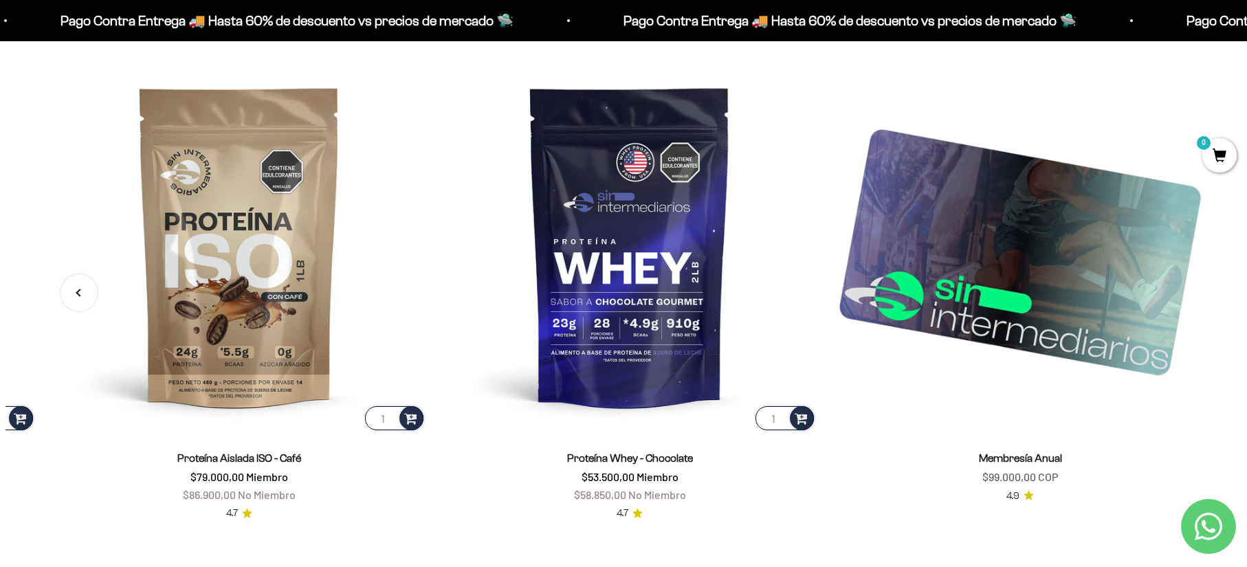
scroll to position [0, 1172]
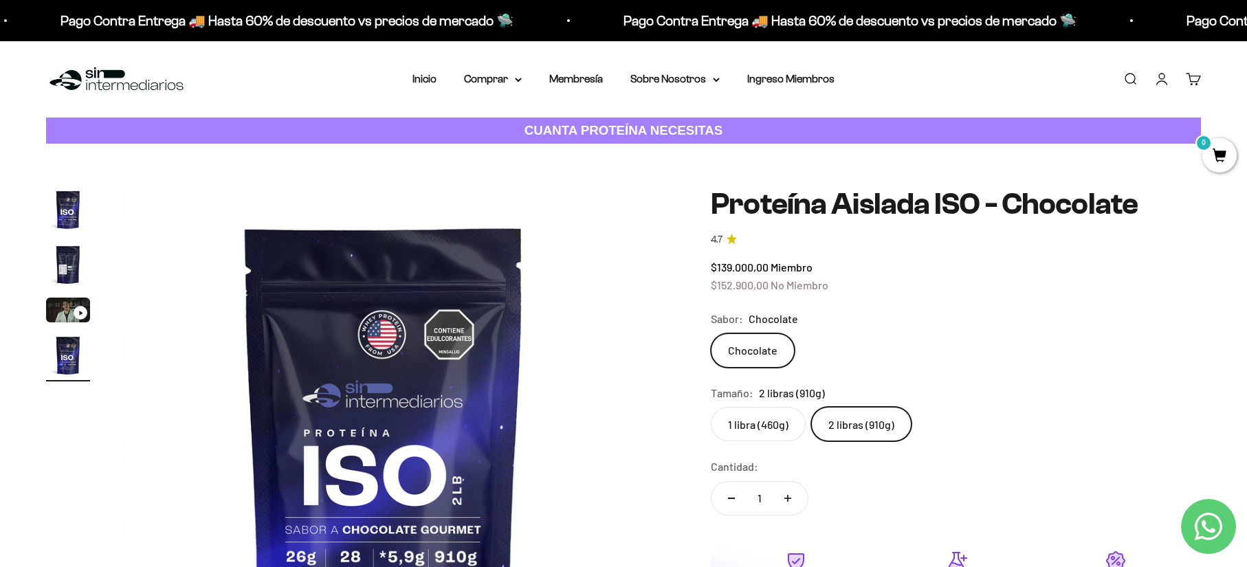
click at [63, 311] on img "Ir al artículo 3" at bounding box center [68, 310] width 44 height 25
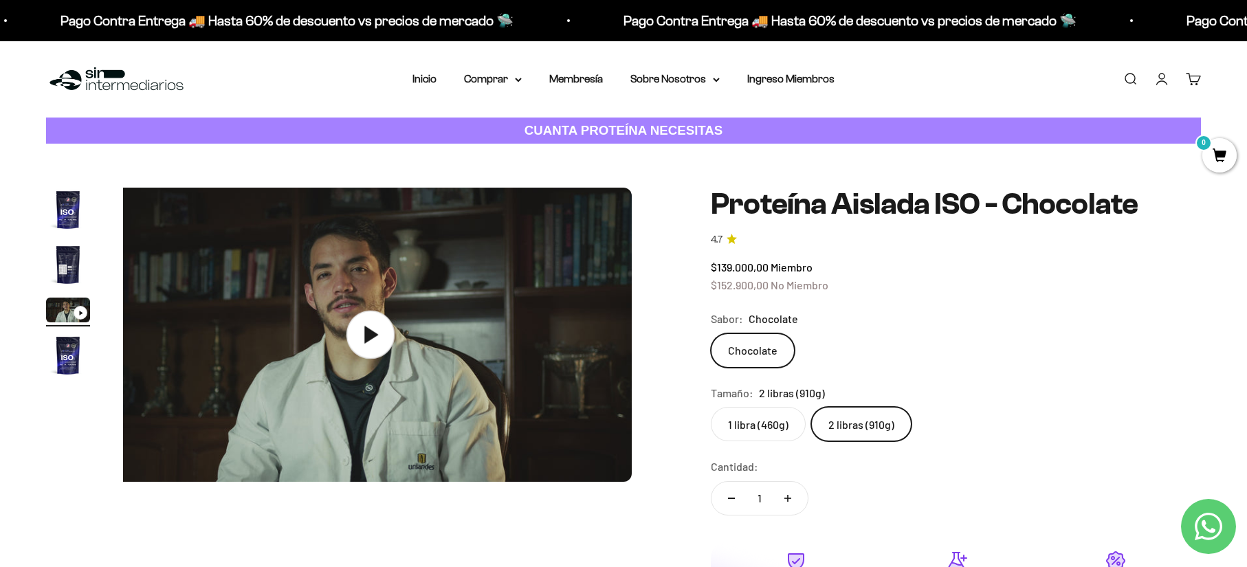
scroll to position [0, 1077]
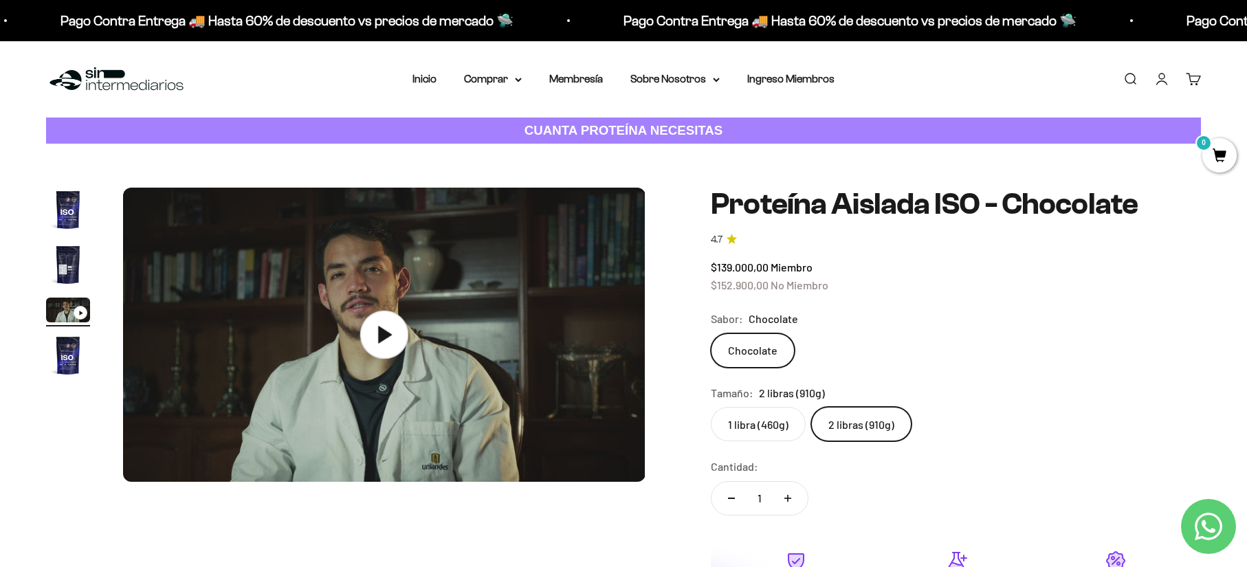
click at [391, 325] on icon at bounding box center [384, 335] width 48 height 48
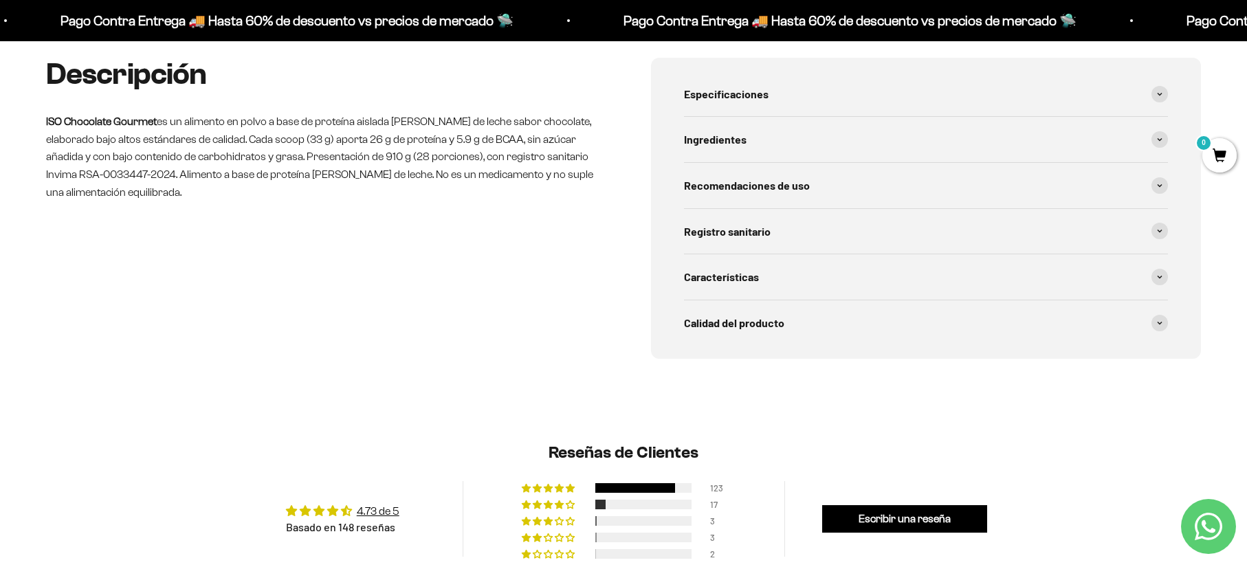
scroll to position [0, 0]
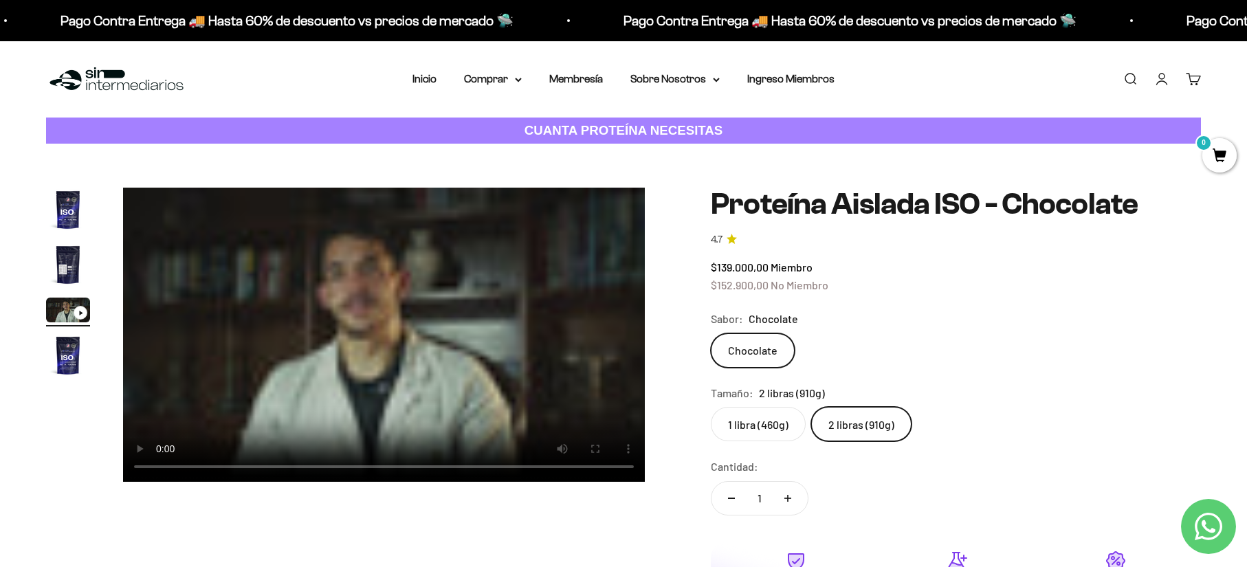
click at [82, 371] on img "Ir al artículo 4" at bounding box center [68, 355] width 44 height 44
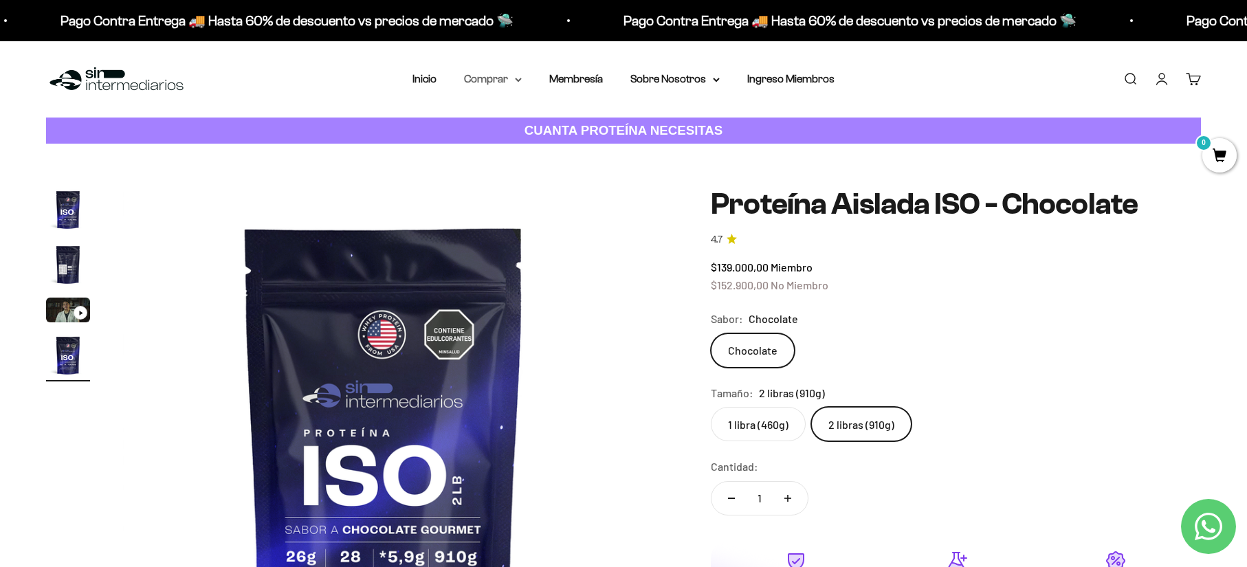
click at [493, 78] on summary "Comprar" at bounding box center [493, 79] width 58 height 18
click at [504, 178] on span "Gomas sin azúcar" at bounding box center [514, 174] width 85 height 12
click at [523, 149] on span "Otros Suplementos" at bounding box center [518, 149] width 92 height 12
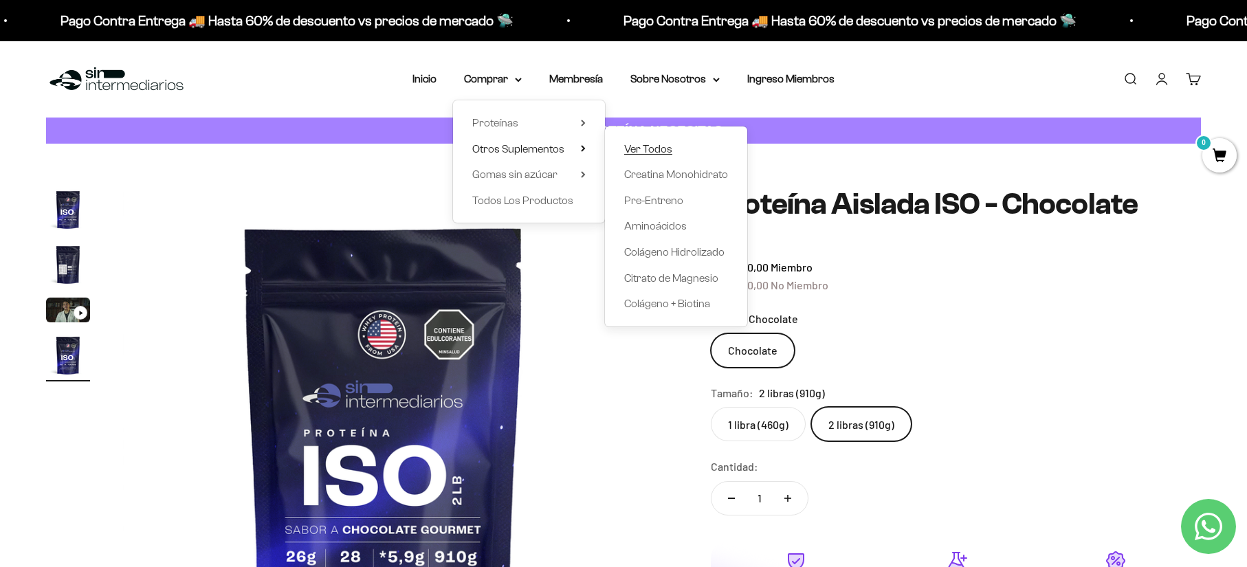
click at [680, 140] on link "Ver Todos" at bounding box center [676, 149] width 104 height 18
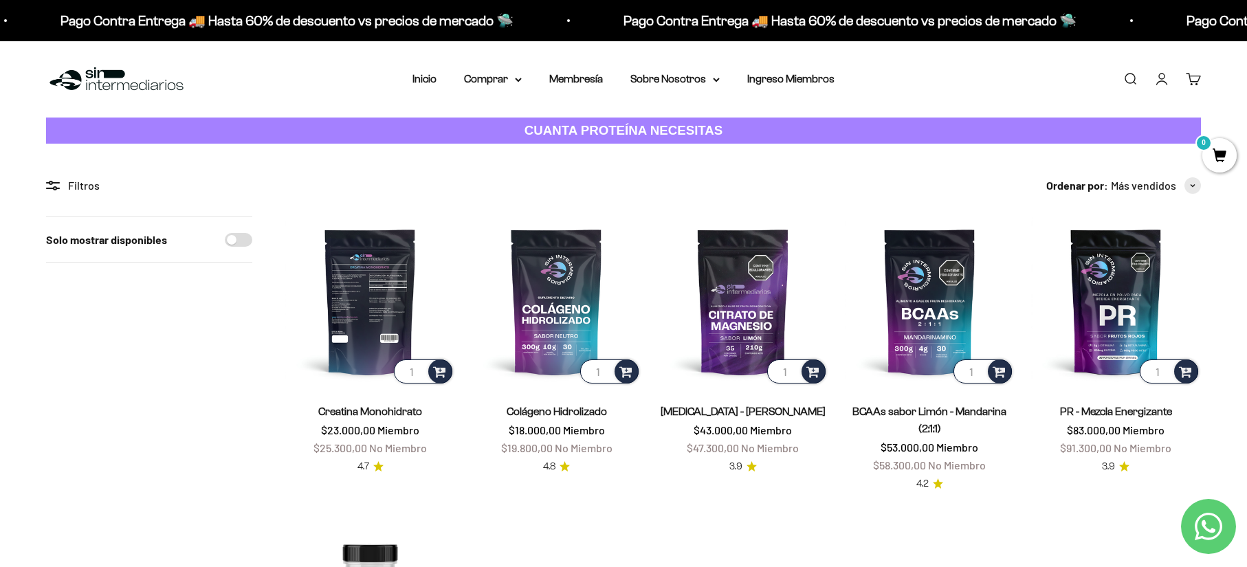
click at [359, 320] on img at bounding box center [370, 302] width 170 height 170
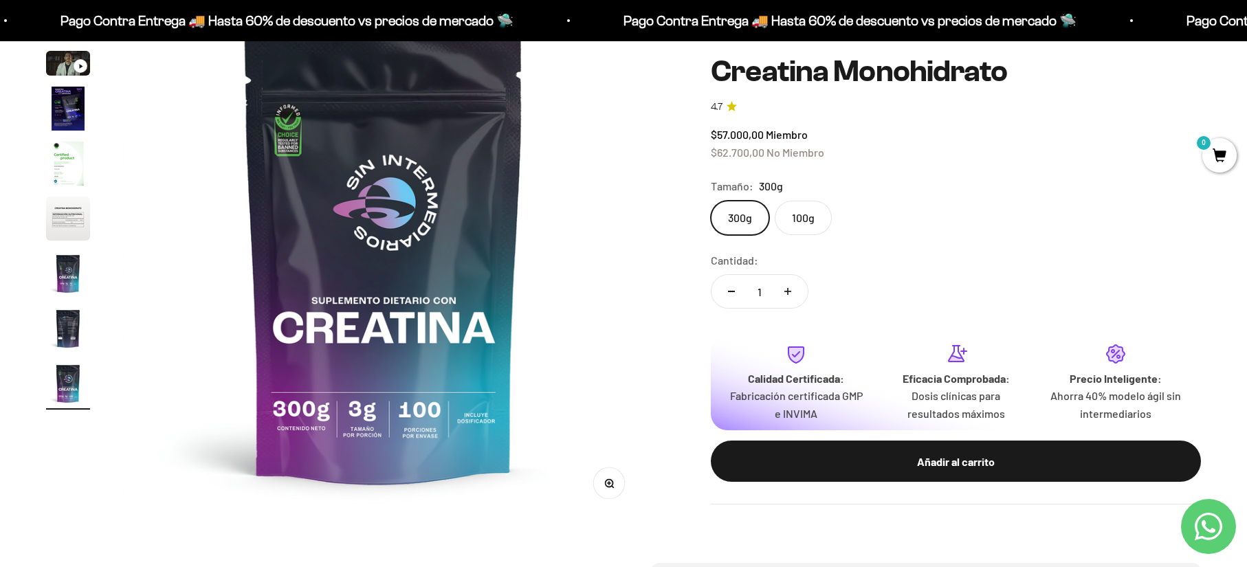
scroll to position [206, 0]
